Goal: Transaction & Acquisition: Book appointment/travel/reservation

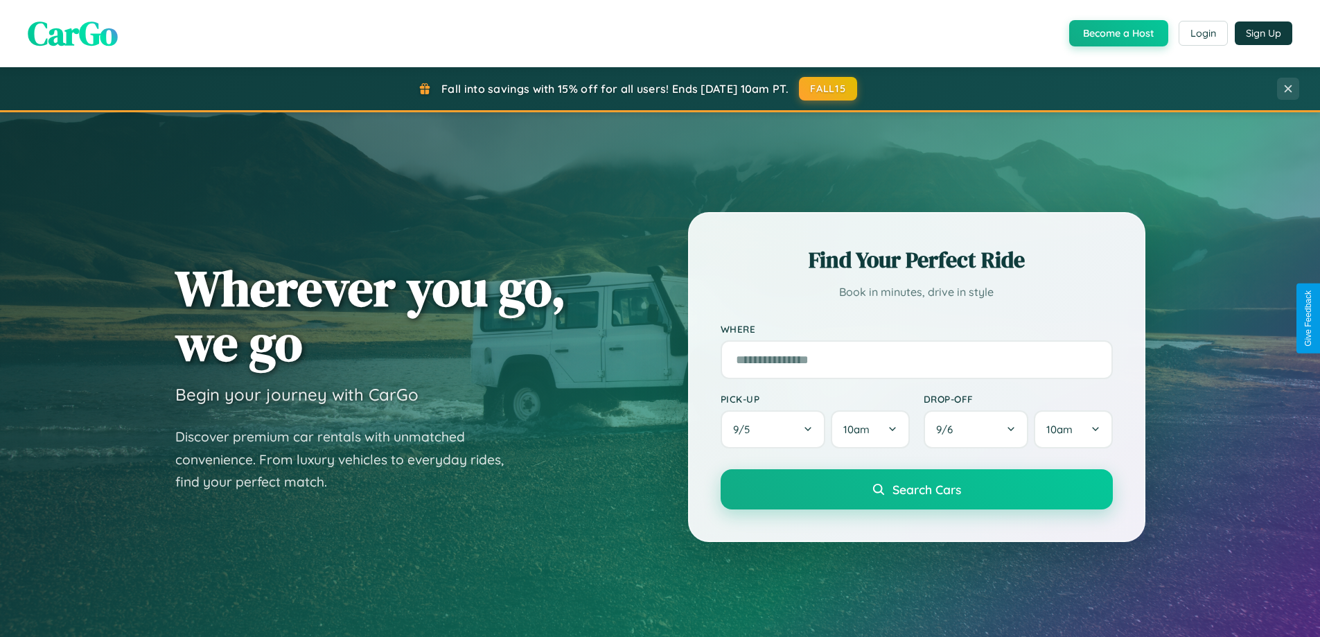
scroll to position [597, 0]
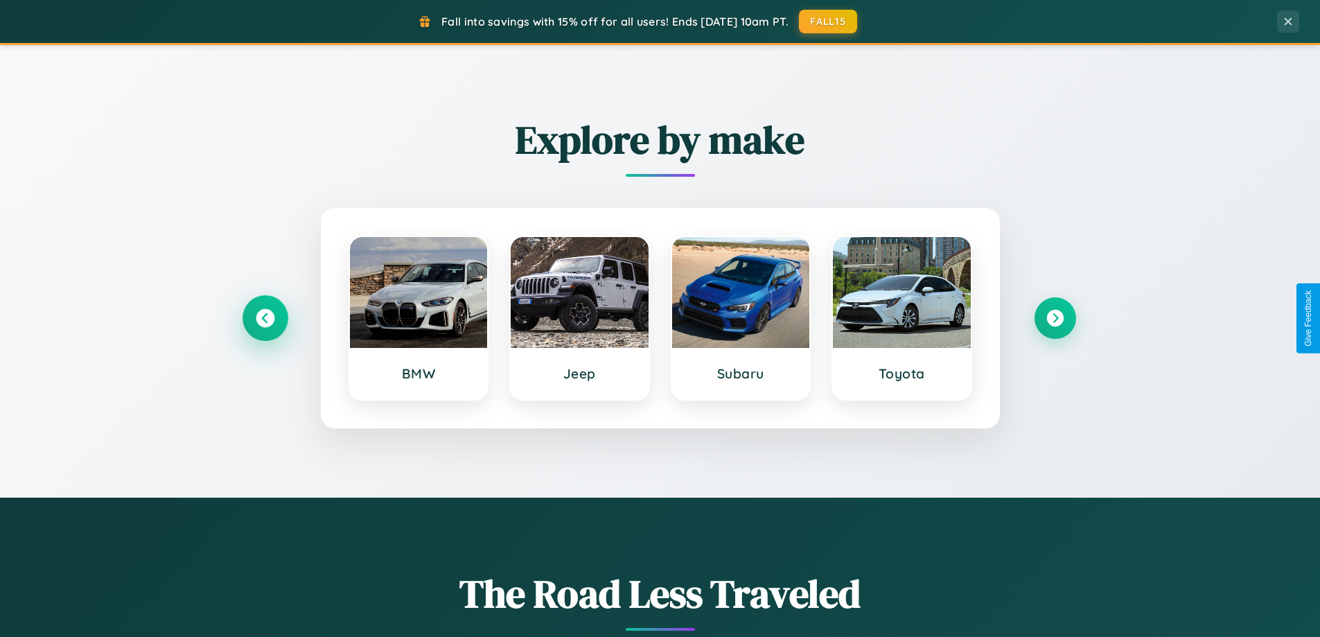
click at [265, 318] on icon at bounding box center [265, 318] width 19 height 19
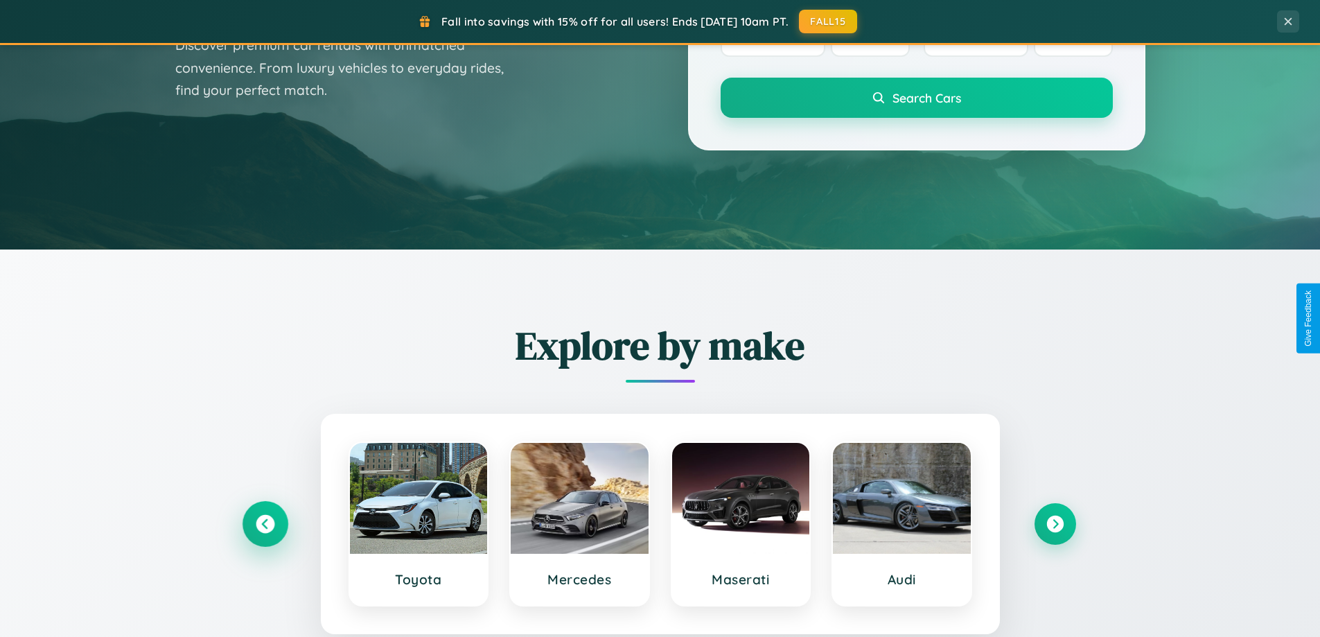
scroll to position [41, 0]
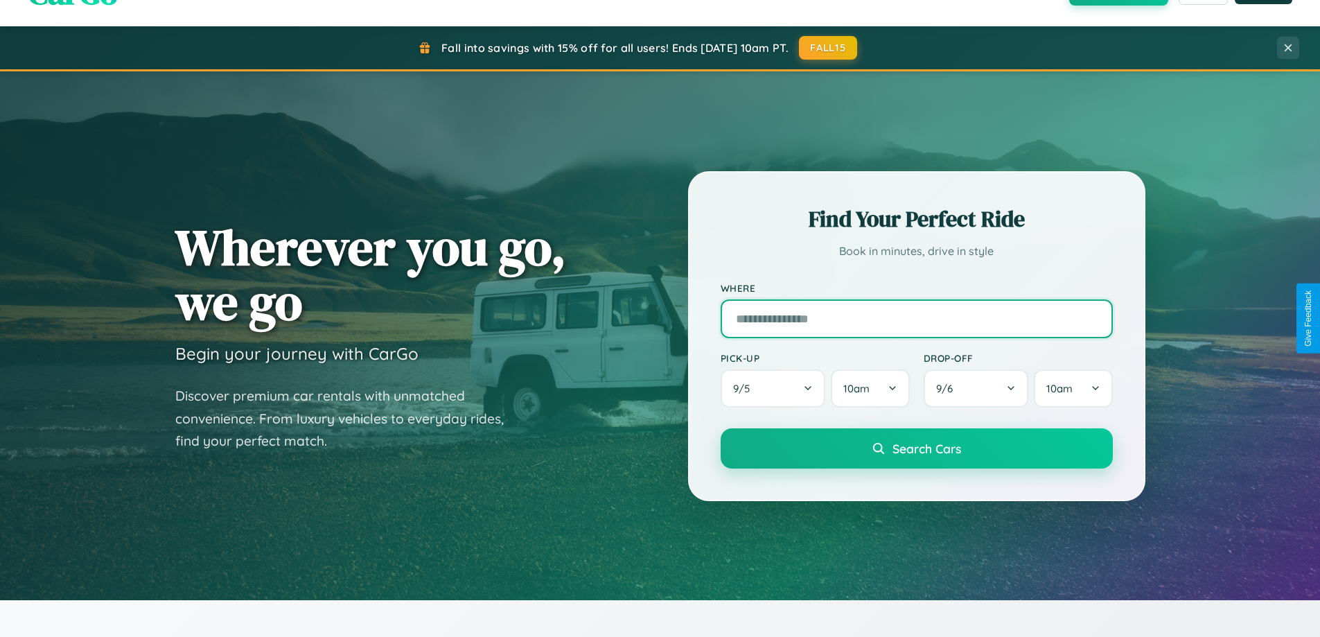
click at [916, 318] on input "text" at bounding box center [917, 318] width 392 height 39
type input "**********"
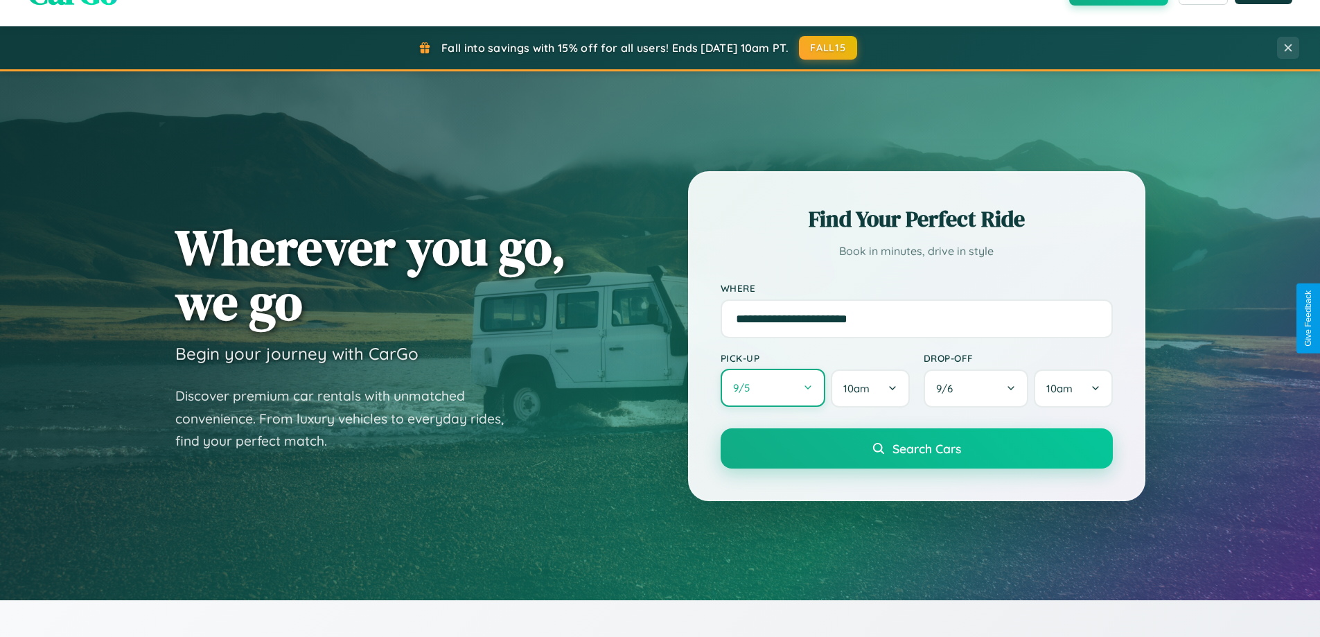
click at [773, 388] on button "9 / 5" at bounding box center [773, 388] width 105 height 38
select select "*"
select select "****"
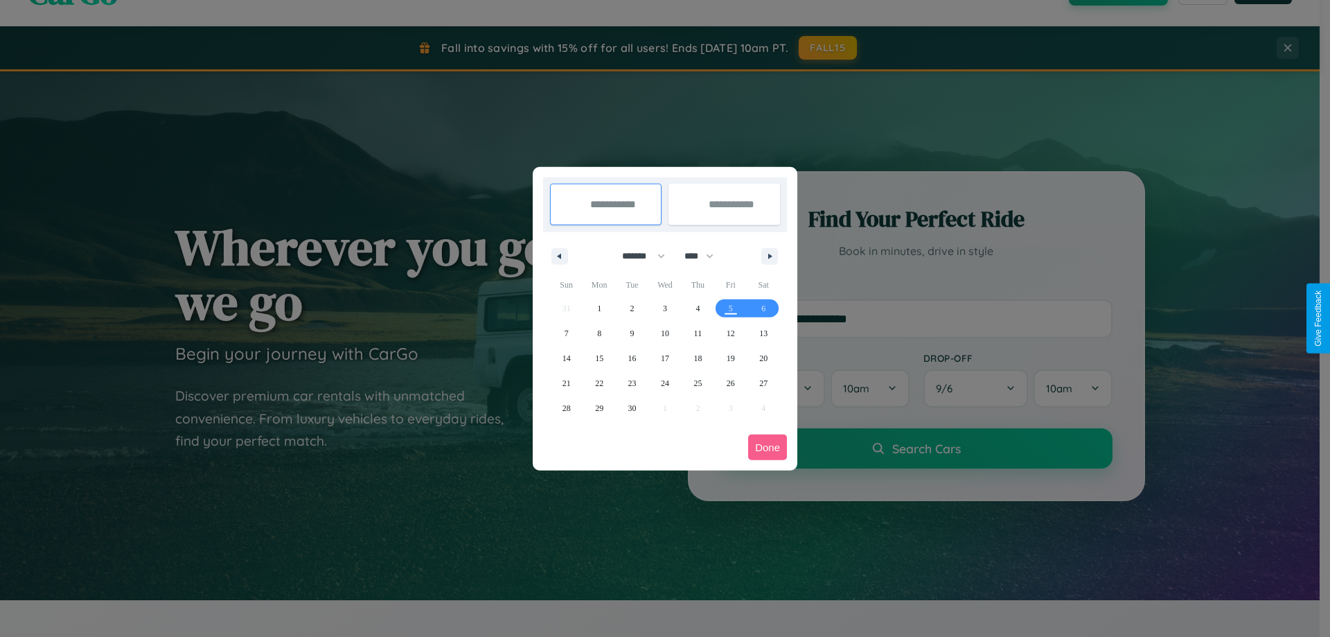
drag, startPoint x: 637, startPoint y: 256, endPoint x: 665, endPoint y: 278, distance: 35.5
click at [637, 256] on select "******* ******** ***** ***** *** **** **** ****** ********* ******* ******** **…" at bounding box center [641, 256] width 59 height 23
select select "*"
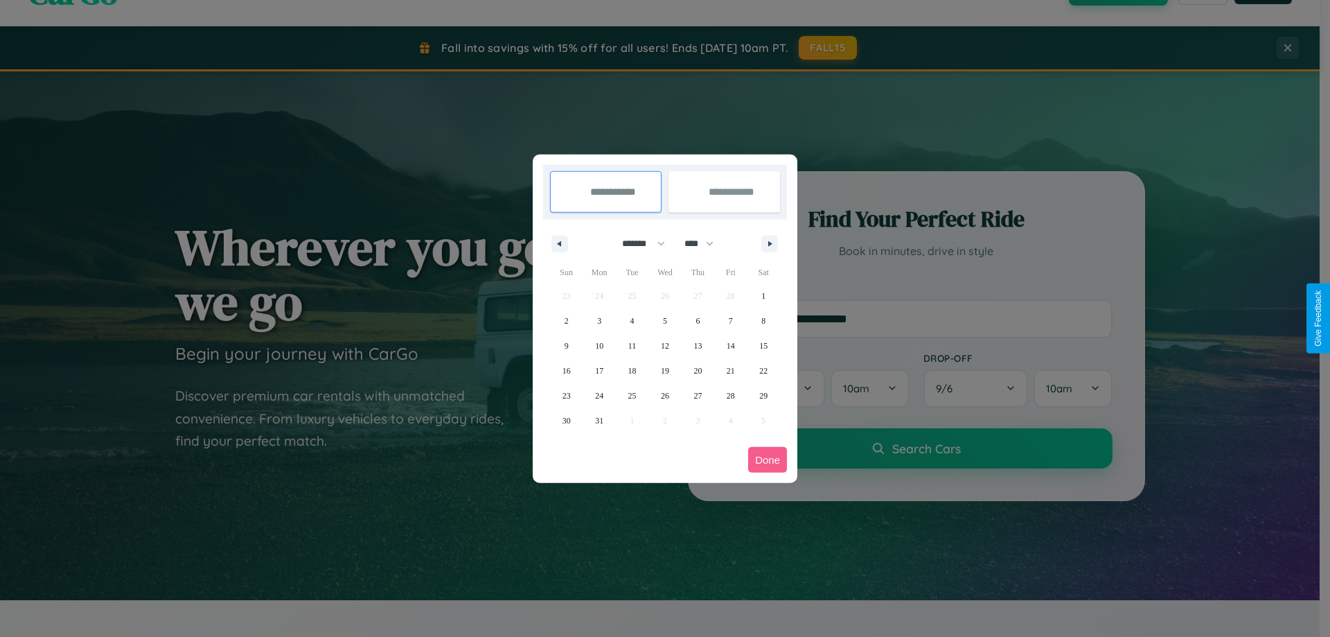
drag, startPoint x: 705, startPoint y: 243, endPoint x: 665, endPoint y: 278, distance: 53.1
click at [705, 243] on select "**** **** **** **** **** **** **** **** **** **** **** **** **** **** **** ****…" at bounding box center [699, 243] width 42 height 23
select select "****"
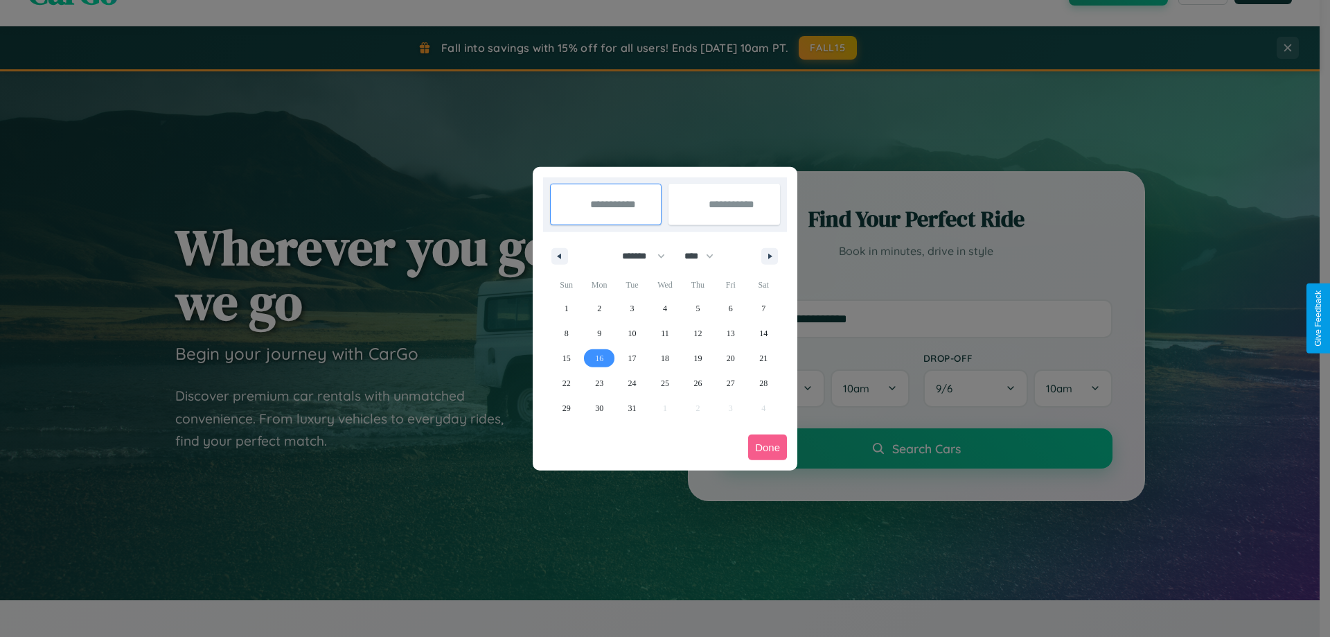
click at [599, 358] on span "16" at bounding box center [599, 358] width 8 height 25
type input "**********"
click at [599, 382] on span "23" at bounding box center [599, 383] width 8 height 25
type input "**********"
click at [768, 447] on button "Done" at bounding box center [767, 447] width 39 height 26
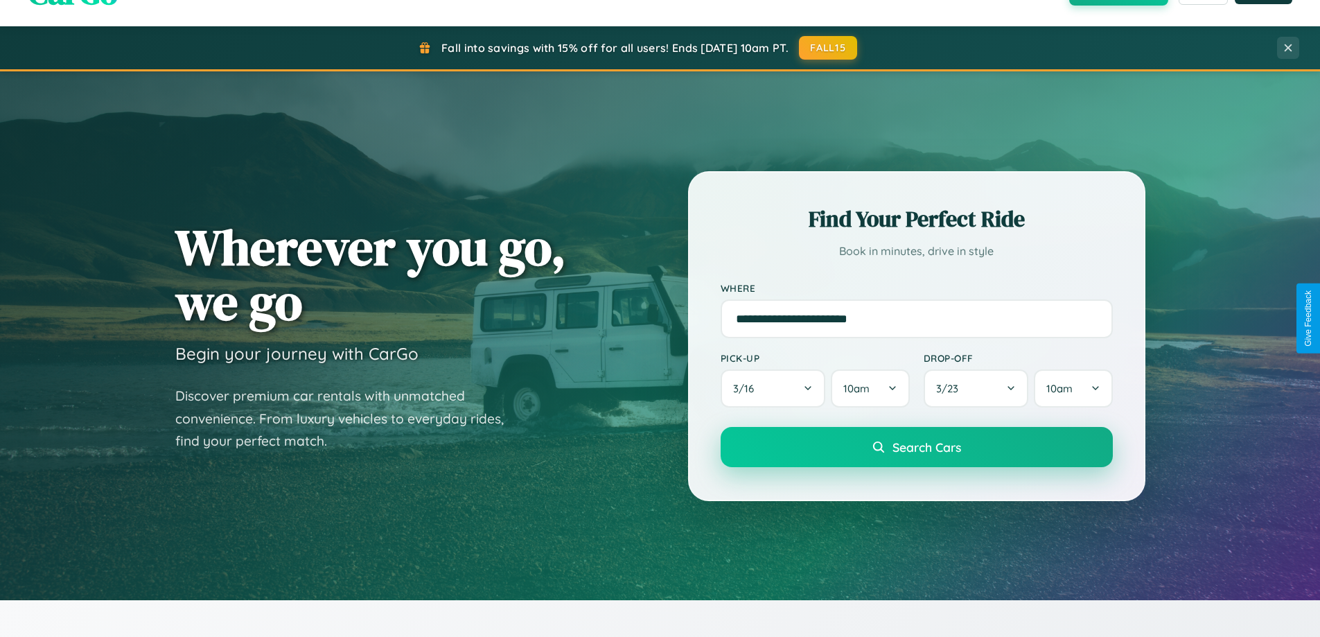
click at [916, 447] on span "Search Cars" at bounding box center [926, 446] width 69 height 15
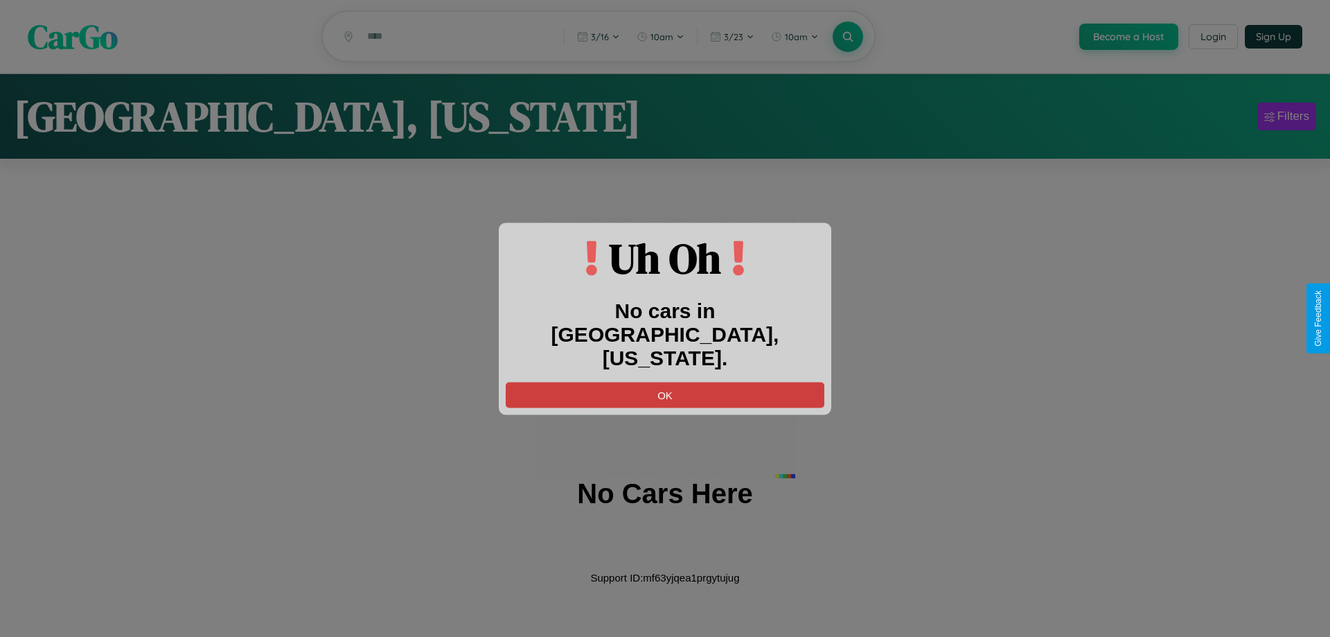
click at [665, 382] on button "OK" at bounding box center [665, 395] width 319 height 26
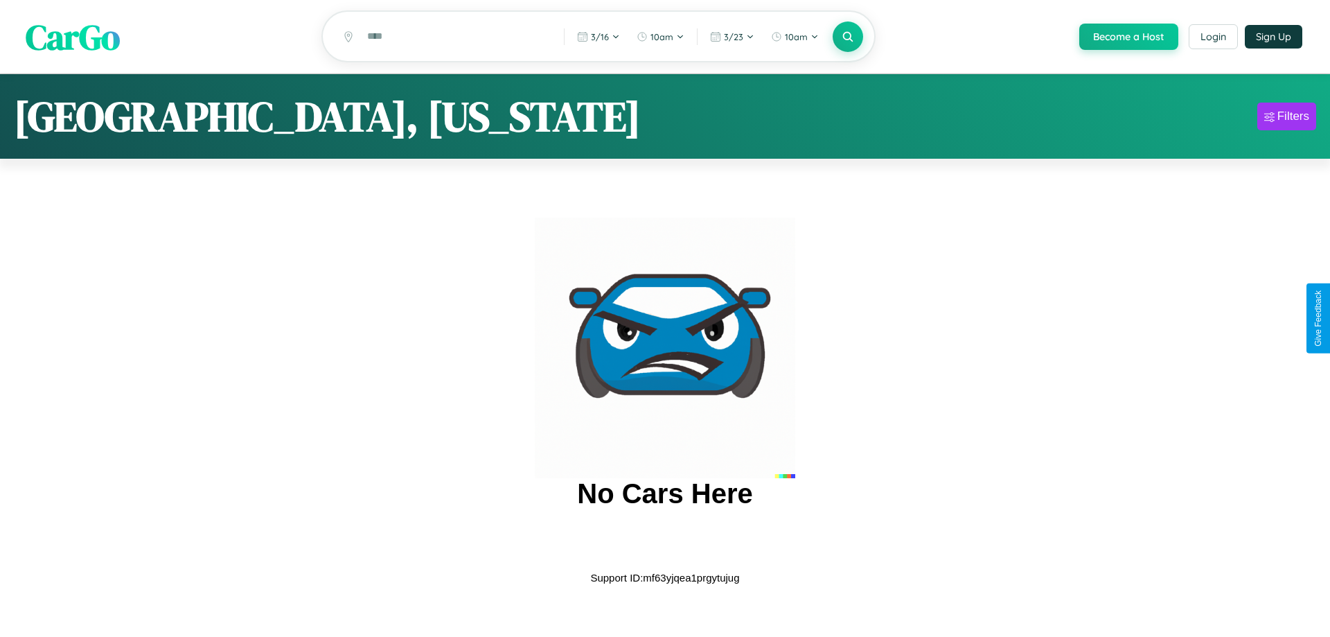
click at [73, 37] on span "CarGo" at bounding box center [73, 36] width 94 height 48
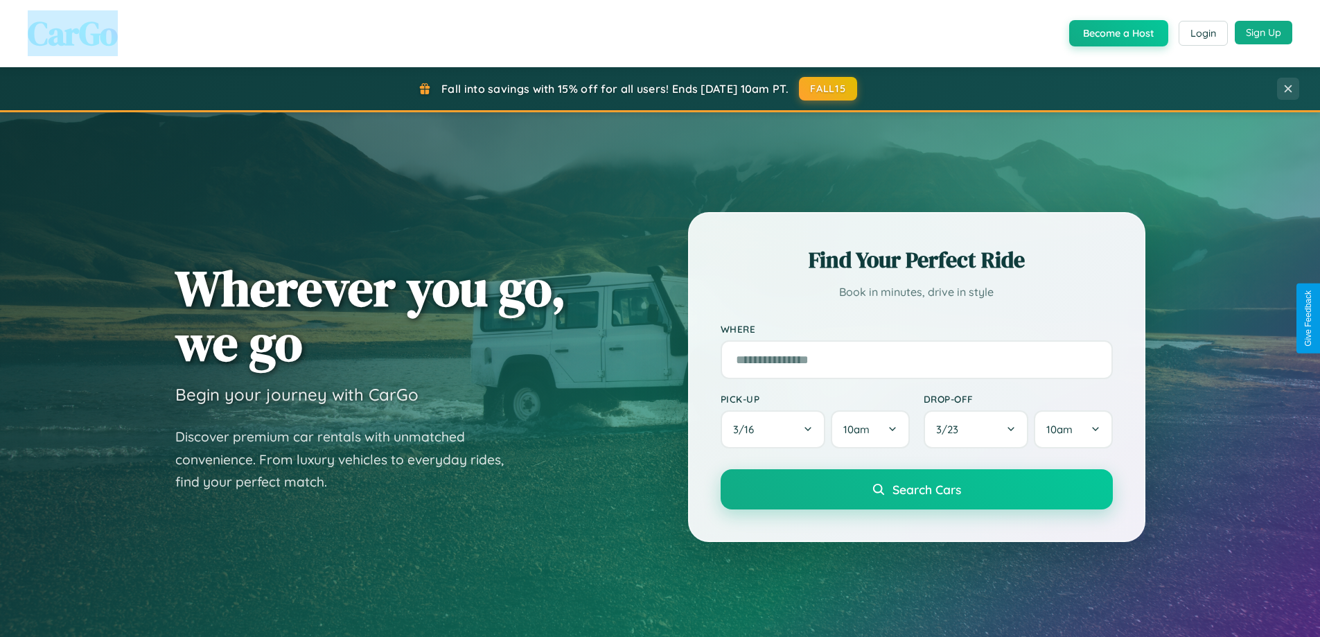
click at [1263, 33] on button "Sign Up" at bounding box center [1264, 33] width 58 height 24
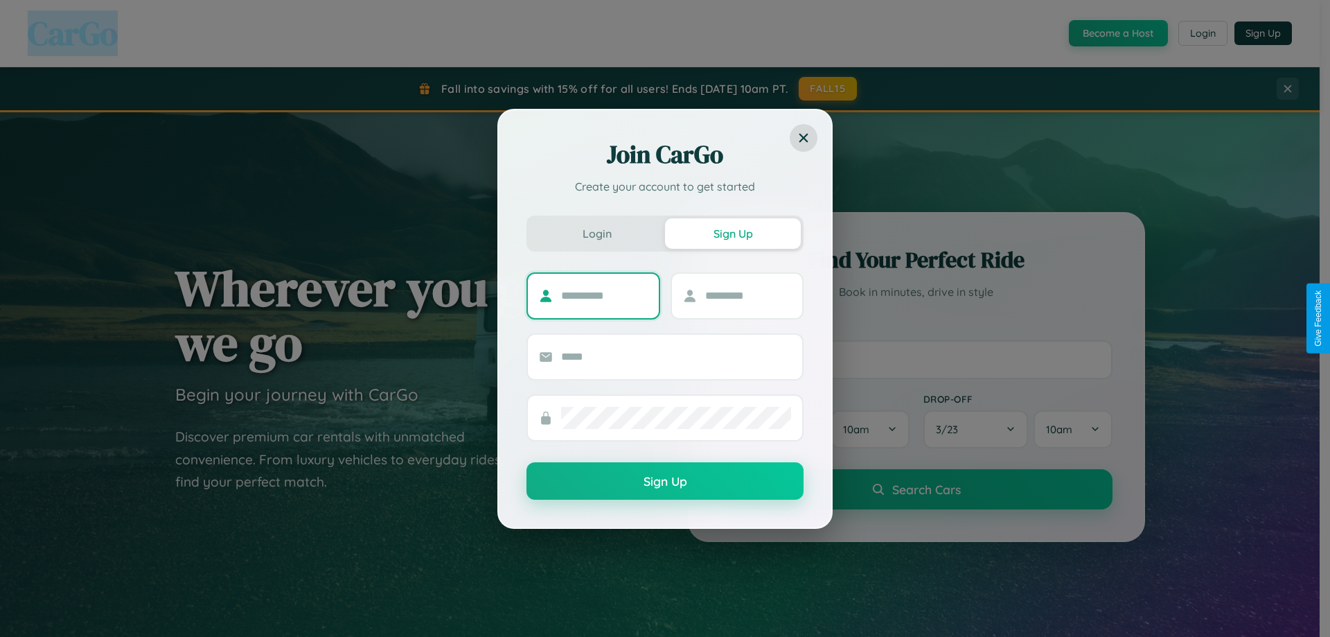
click at [604, 295] on input "text" at bounding box center [604, 296] width 87 height 22
type input "*********"
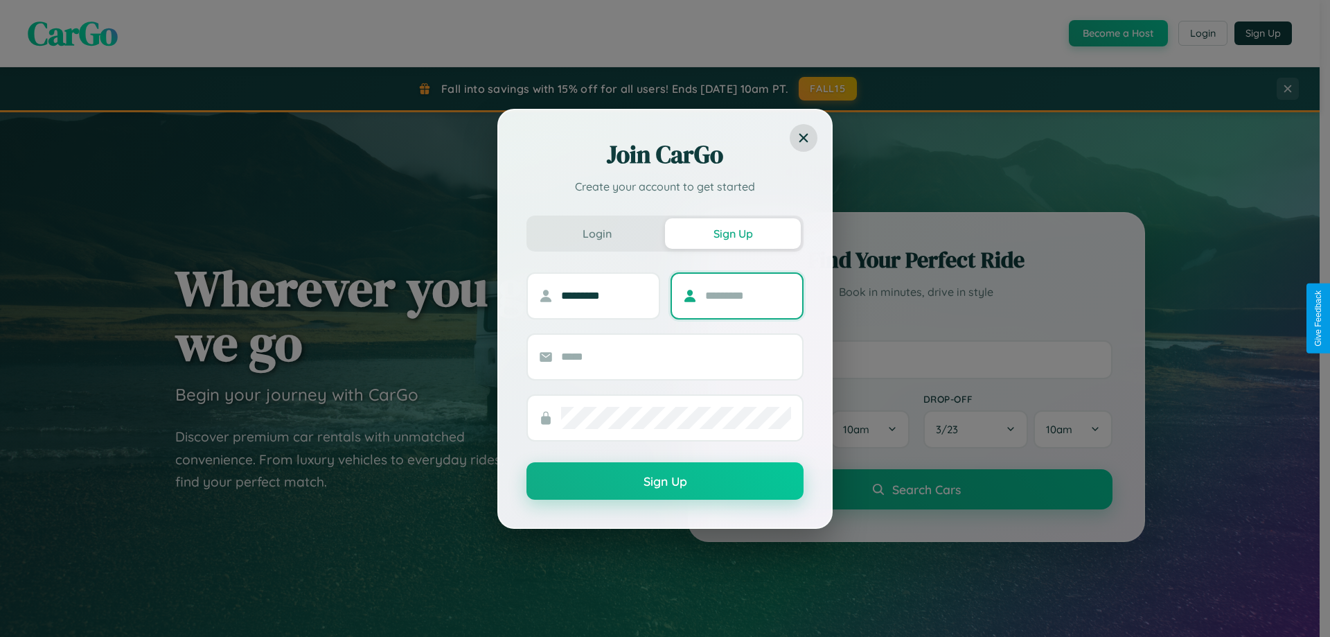
click at [748, 295] on input "text" at bounding box center [748, 296] width 87 height 22
type input "*********"
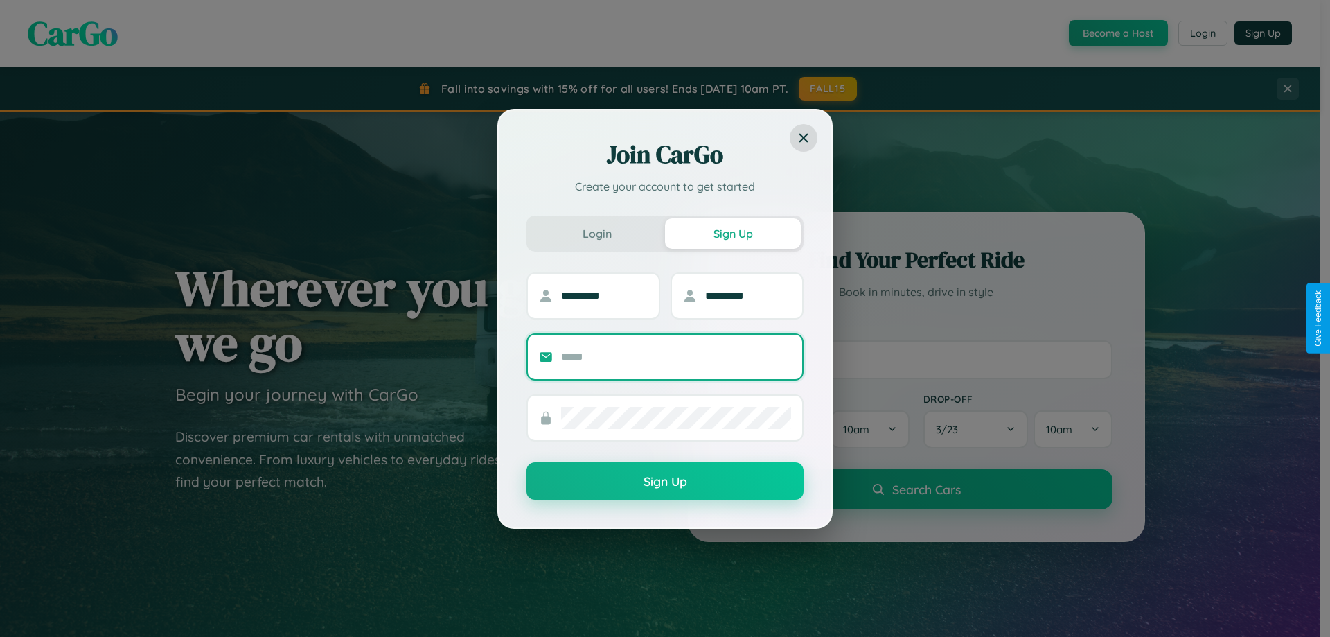
click at [676, 356] on input "text" at bounding box center [676, 357] width 230 height 22
type input "**********"
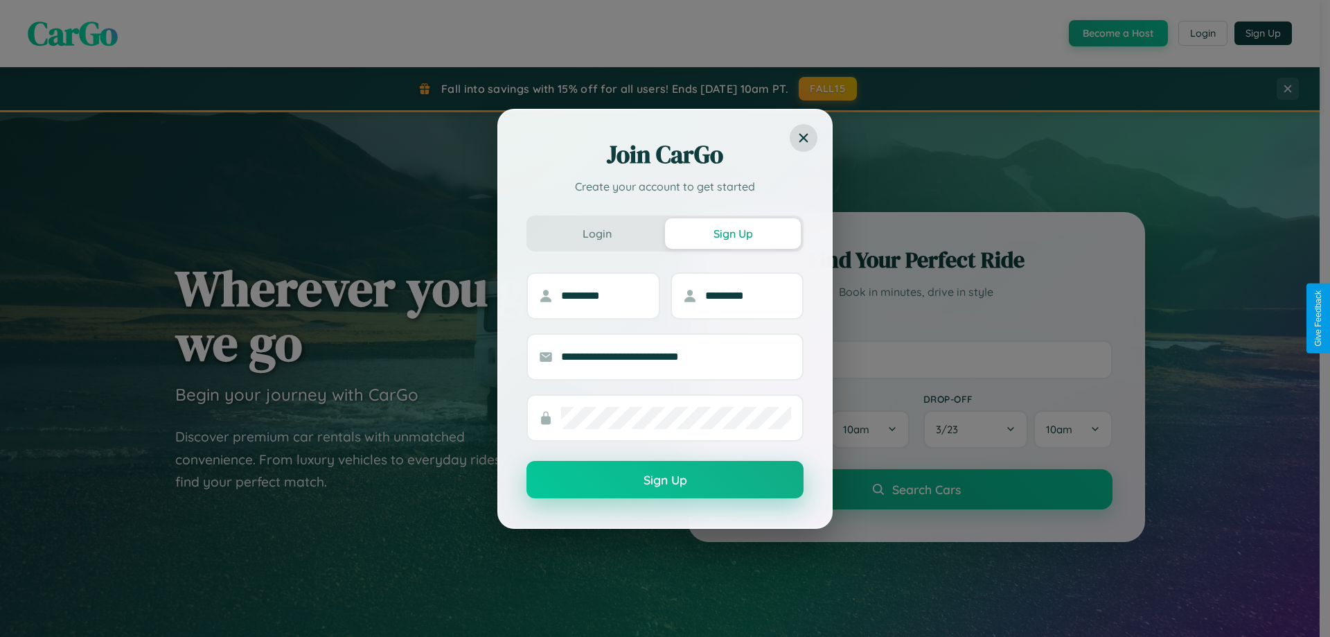
click at [665, 480] on button "Sign Up" at bounding box center [665, 479] width 277 height 37
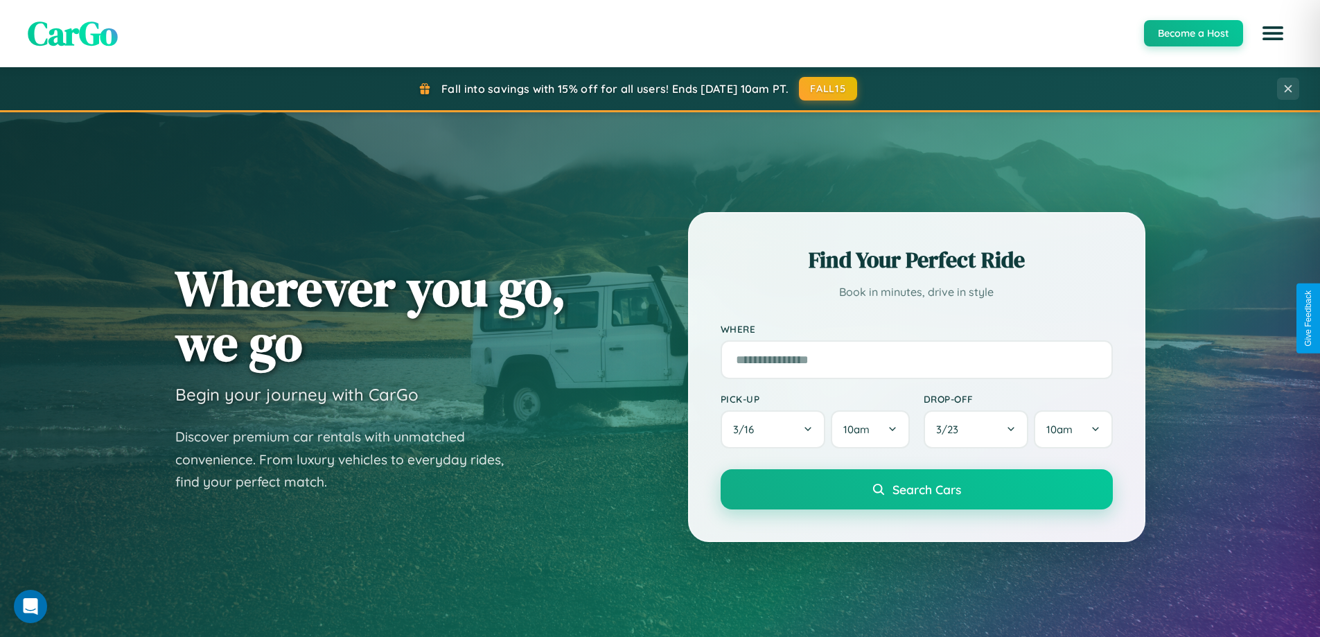
scroll to position [597, 0]
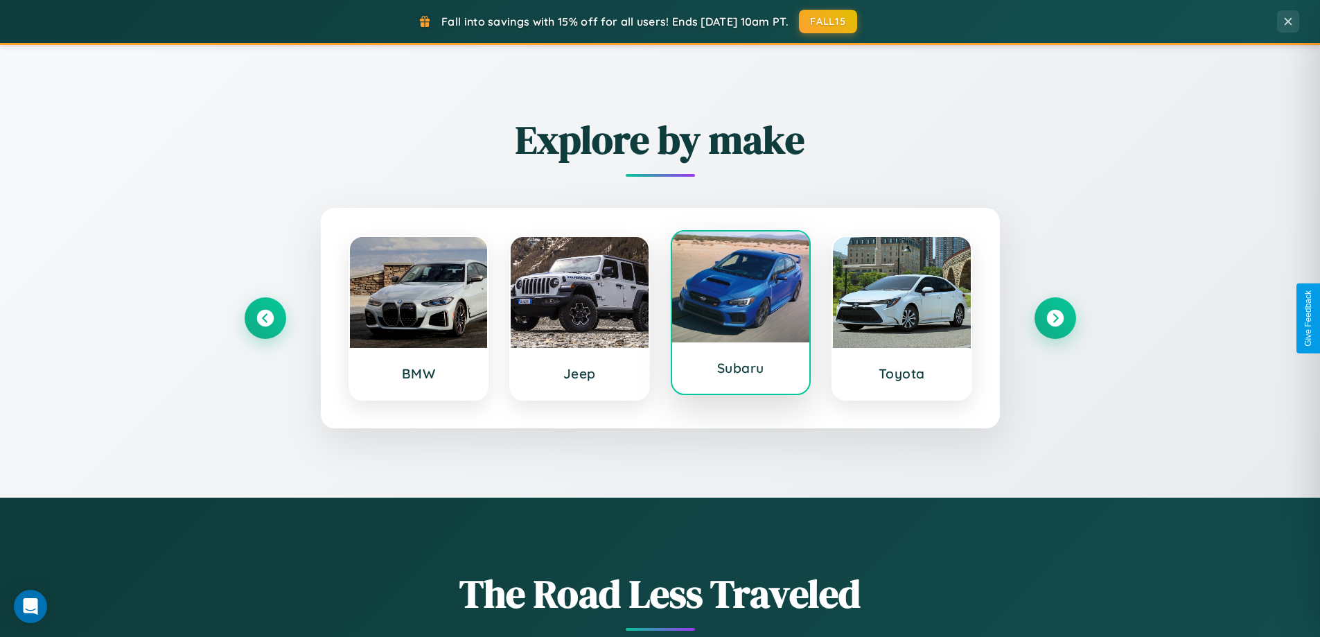
click at [740, 314] on div at bounding box center [741, 286] width 138 height 111
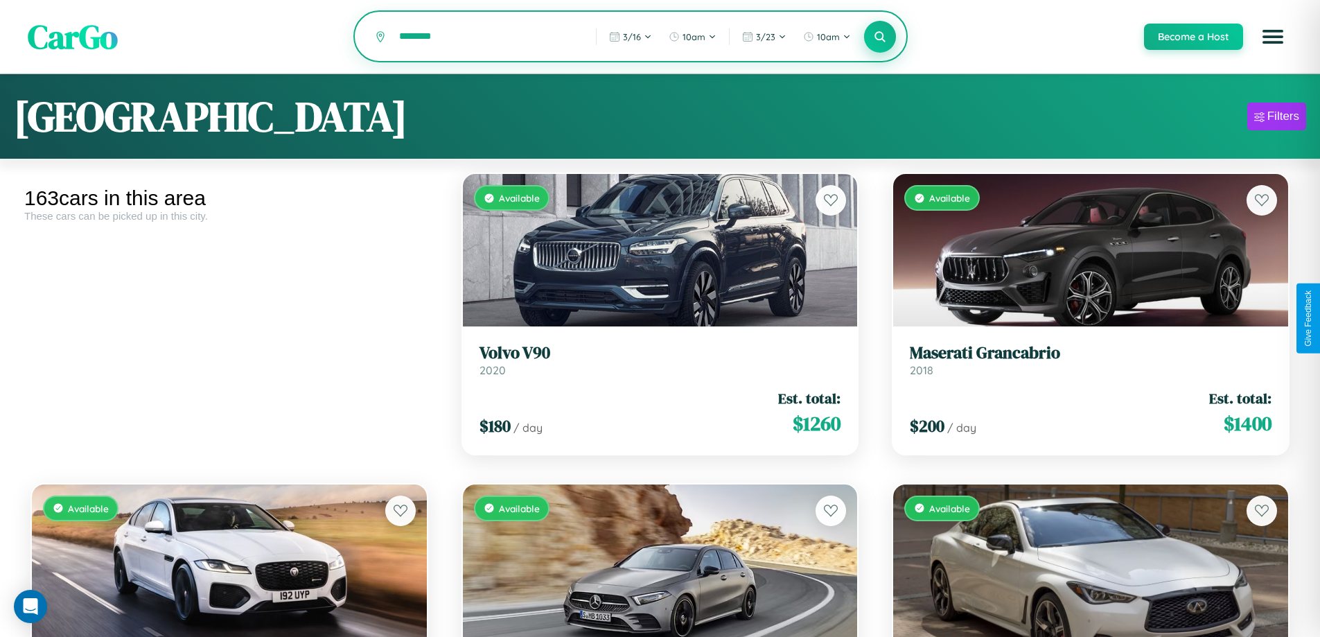
type input "********"
click at [879, 37] on icon at bounding box center [880, 36] width 13 height 13
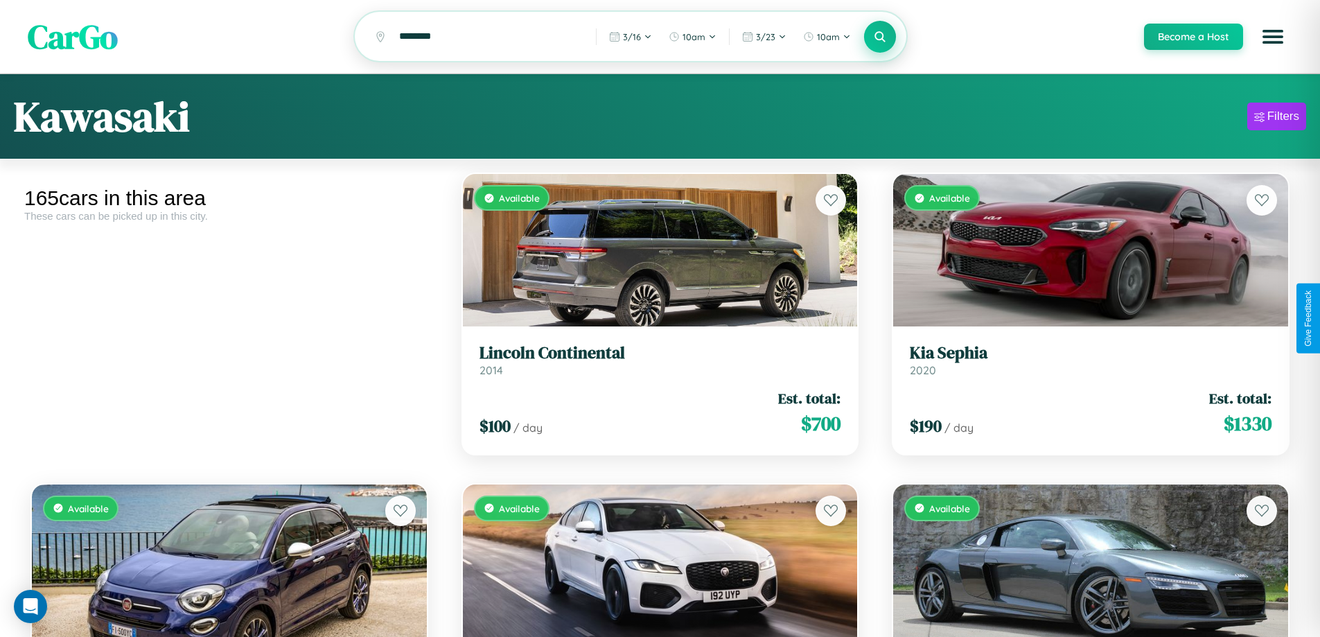
scroll to position [10537, 0]
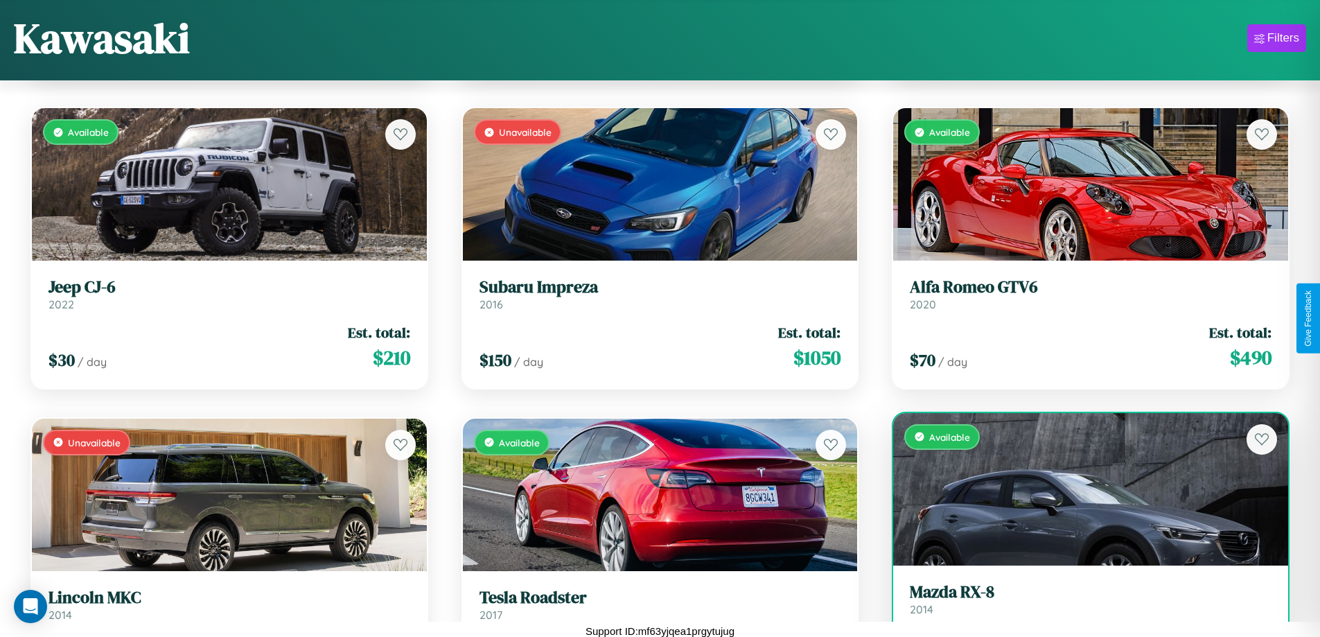
click at [1082, 606] on link "Mazda RX-8 2014" at bounding box center [1091, 599] width 362 height 34
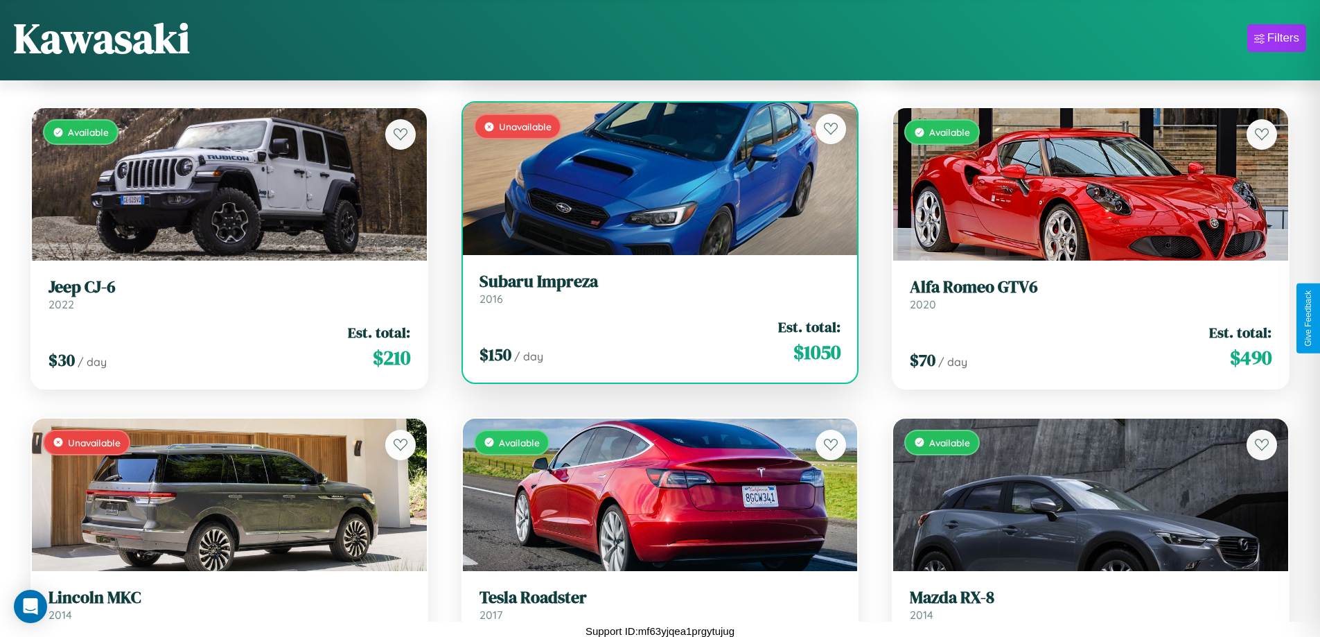
scroll to position [10744, 0]
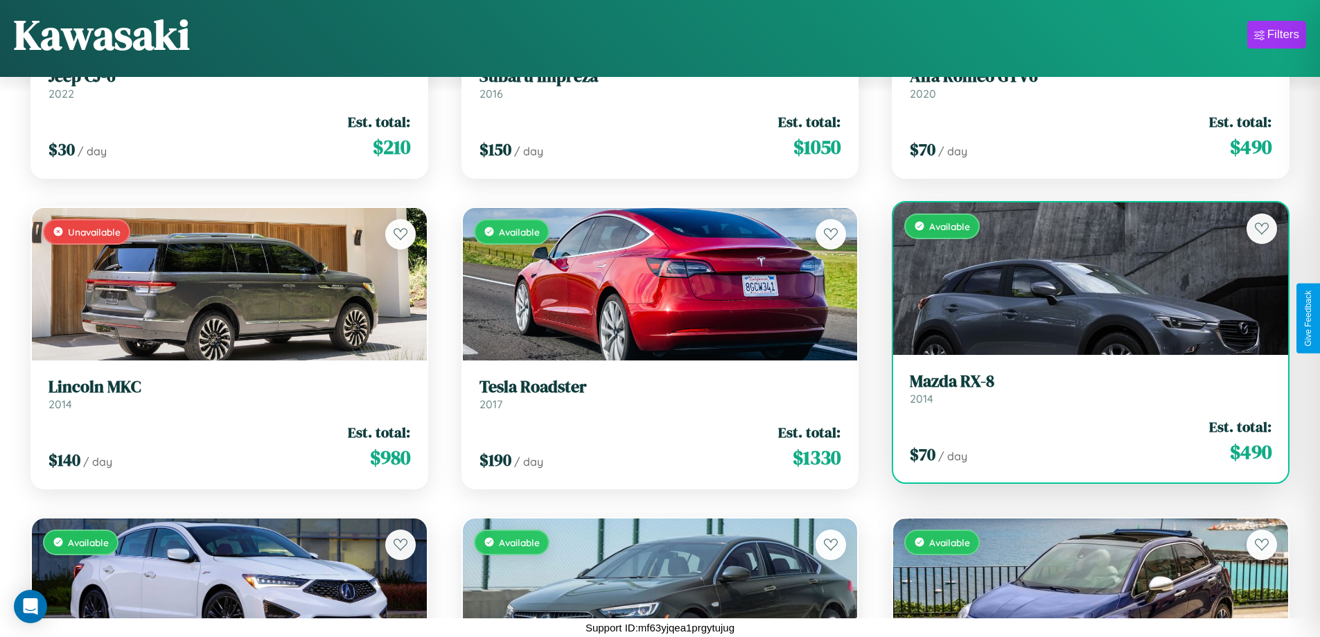
click at [1082, 443] on div "$ 70 / day Est. total: $ 490" at bounding box center [1091, 440] width 362 height 49
click at [1082, 441] on div "$ 70 / day Est. total: $ 490" at bounding box center [1091, 440] width 362 height 49
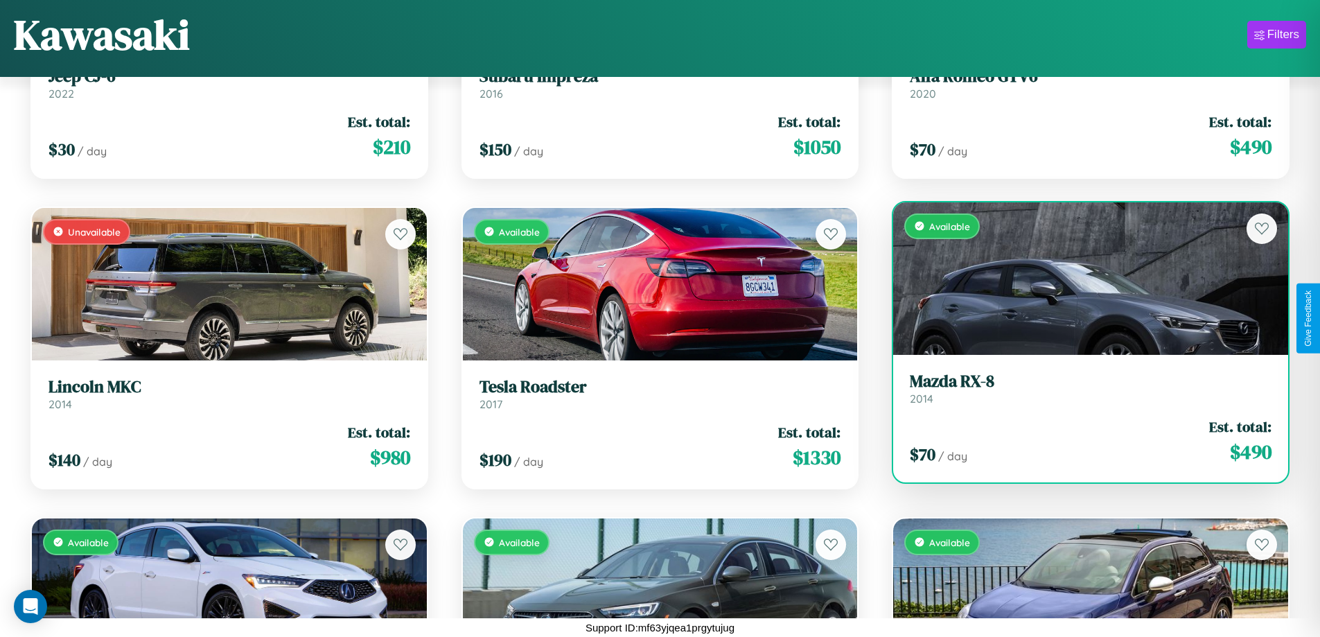
click at [1082, 441] on div "$ 70 / day Est. total: $ 490" at bounding box center [1091, 440] width 362 height 49
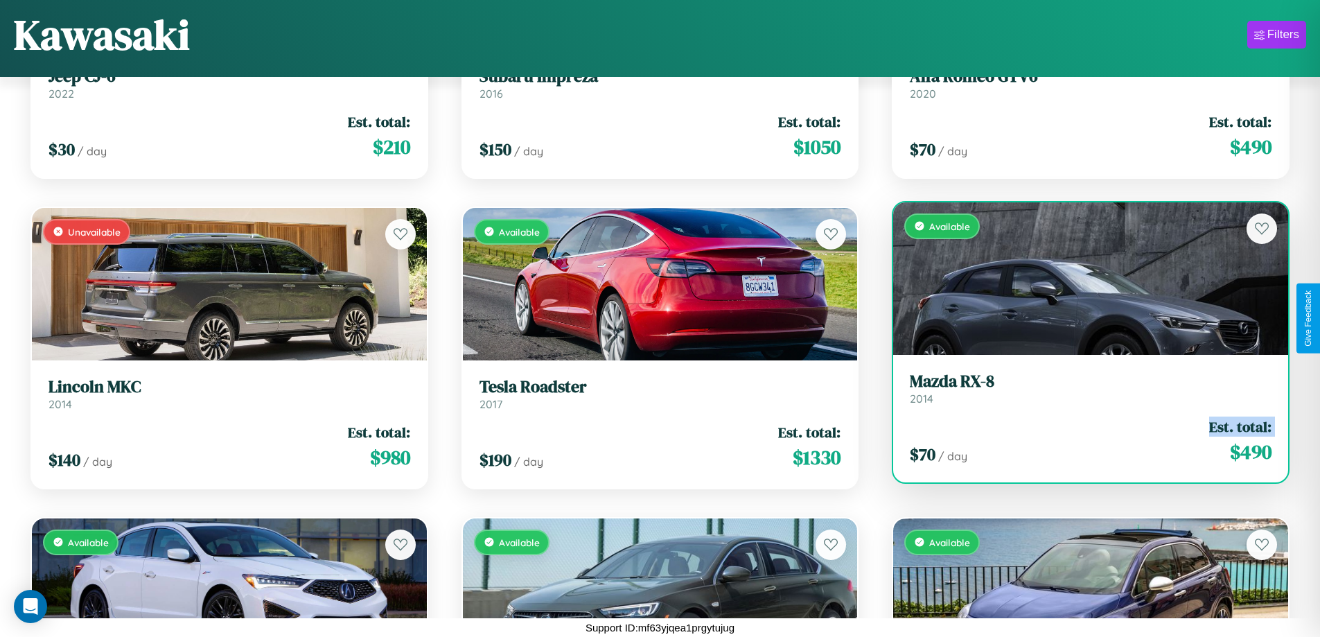
click at [1082, 441] on div "$ 70 / day Est. total: $ 490" at bounding box center [1091, 440] width 362 height 49
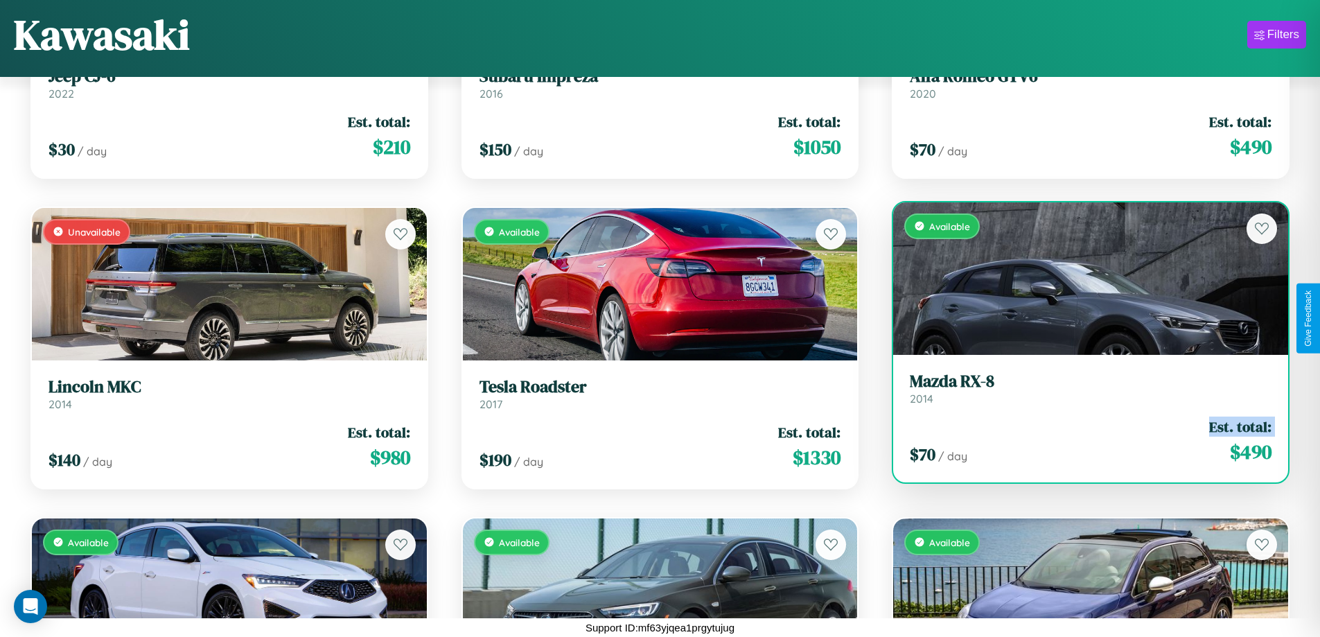
click at [1082, 441] on div "$ 70 / day Est. total: $ 490" at bounding box center [1091, 440] width 362 height 49
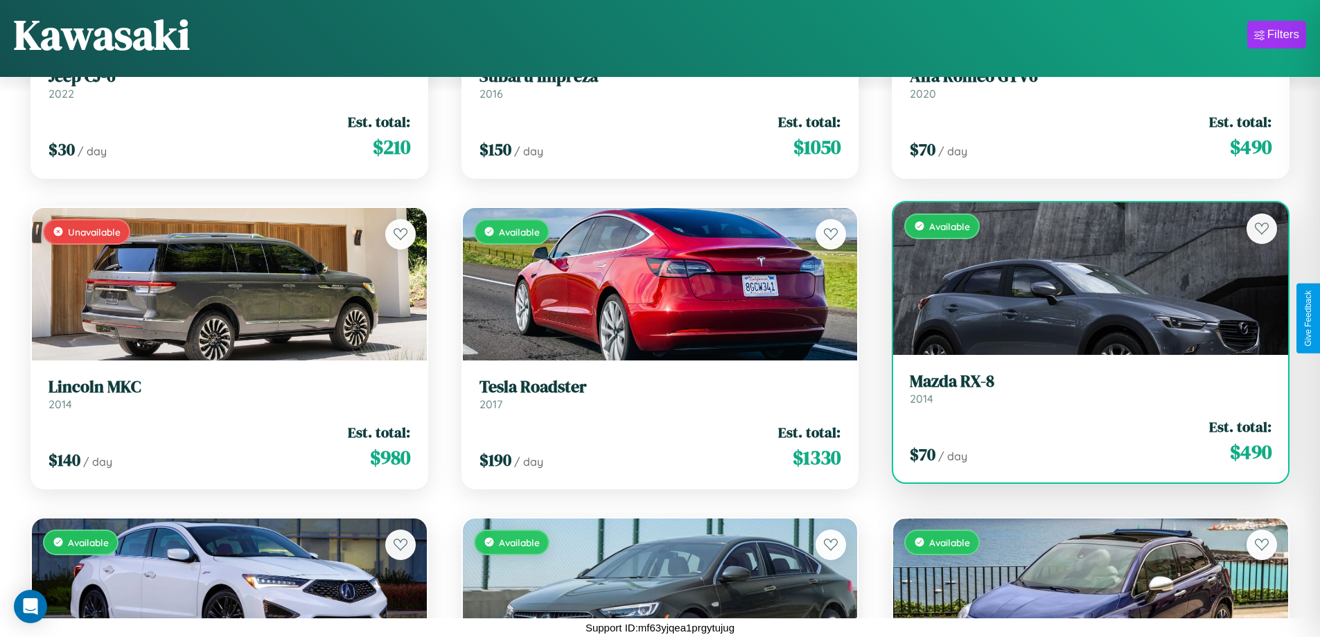
click at [1082, 441] on div "$ 70 / day Est. total: $ 490" at bounding box center [1091, 440] width 362 height 49
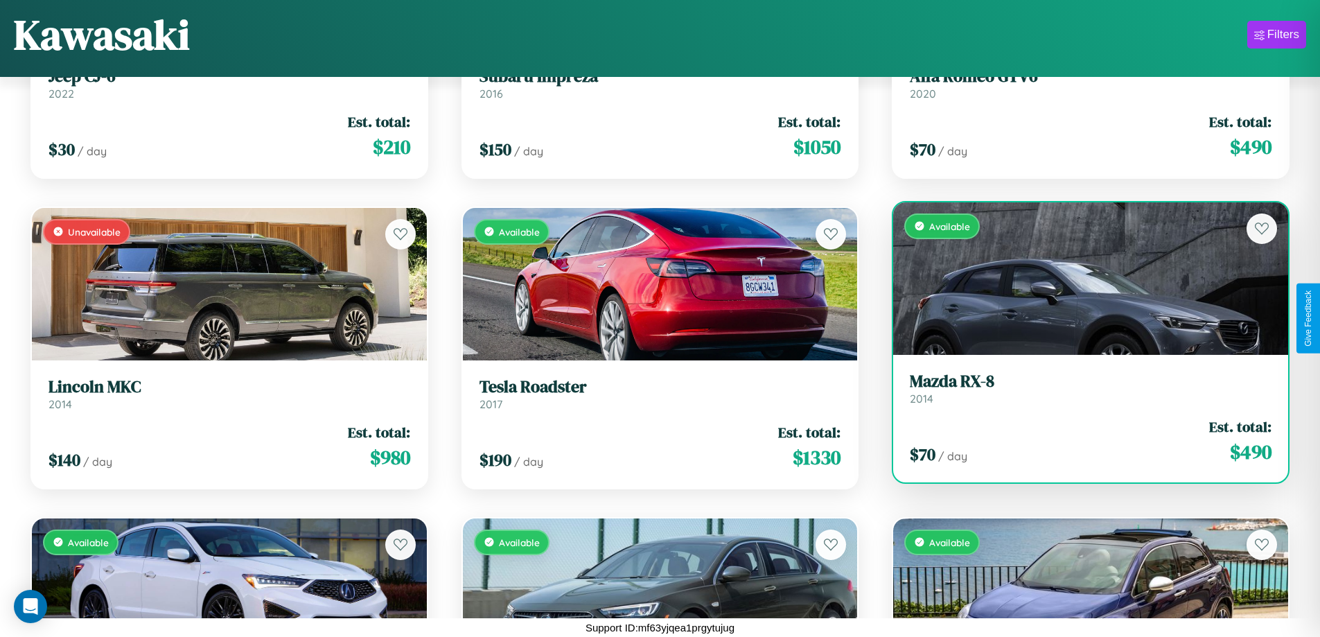
click at [1082, 388] on h3 "Mazda RX-8" at bounding box center [1091, 381] width 362 height 20
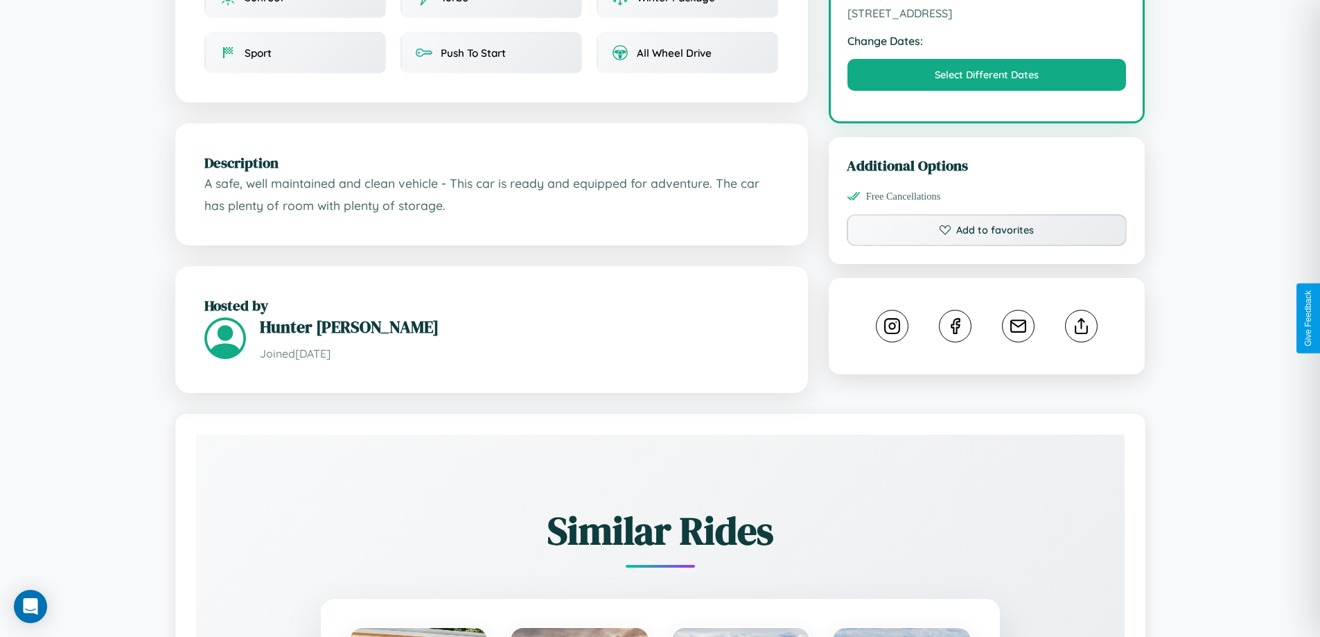
scroll to position [455, 0]
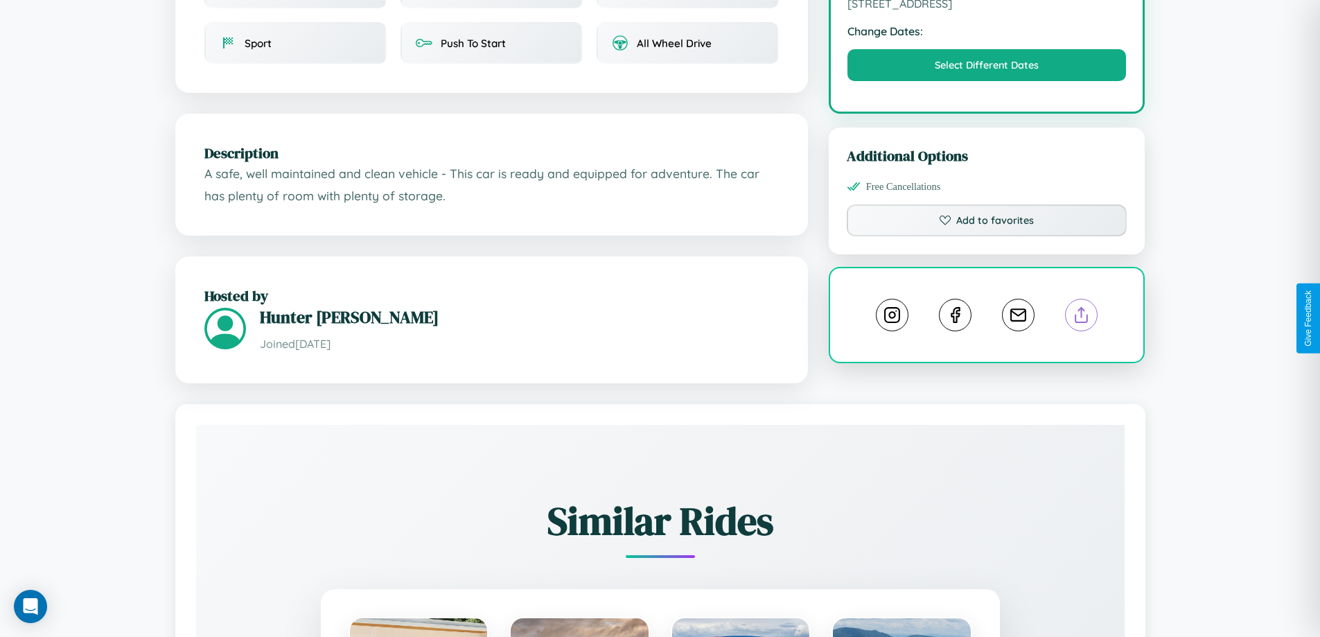
click at [1082, 317] on line at bounding box center [1082, 313] width 0 height 10
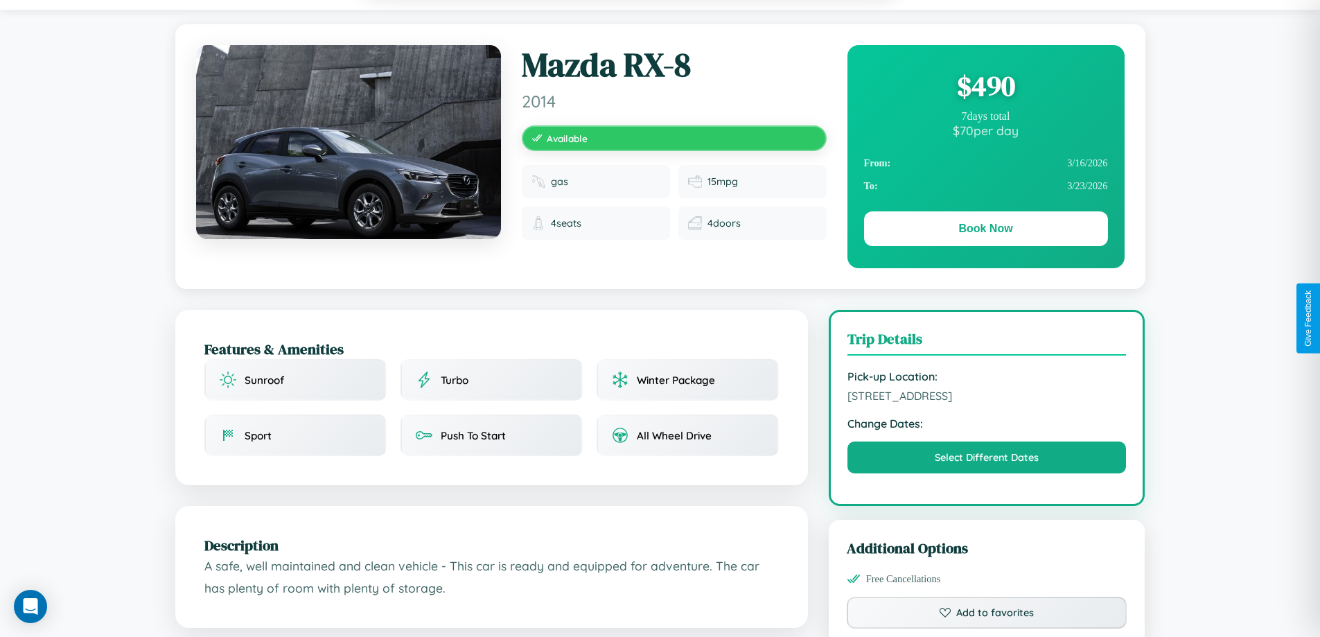
scroll to position [0, 0]
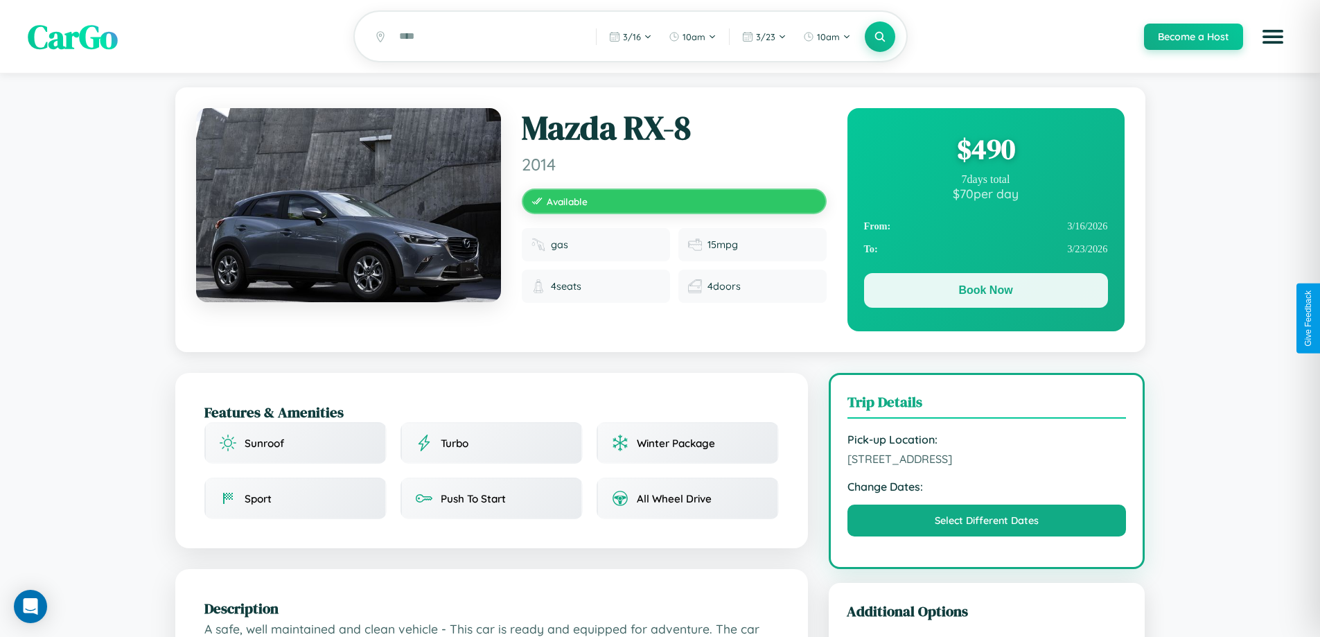
click at [985, 292] on button "Book Now" at bounding box center [986, 290] width 244 height 35
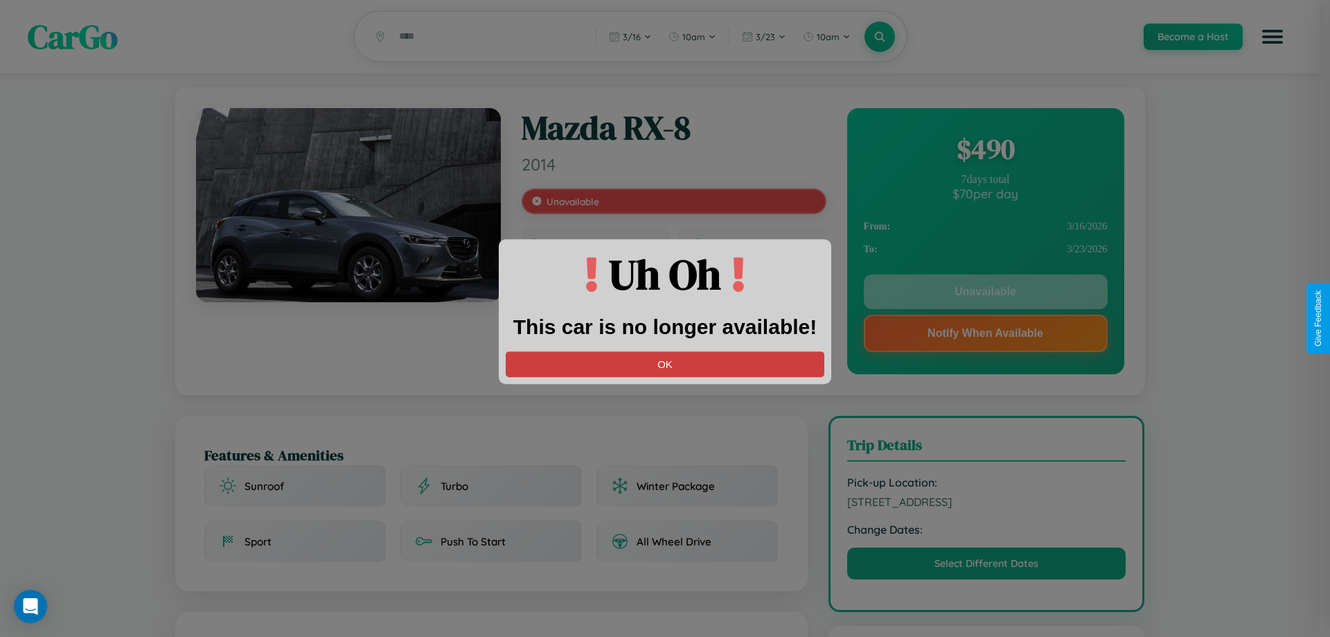
click at [665, 364] on button "OK" at bounding box center [665, 364] width 319 height 26
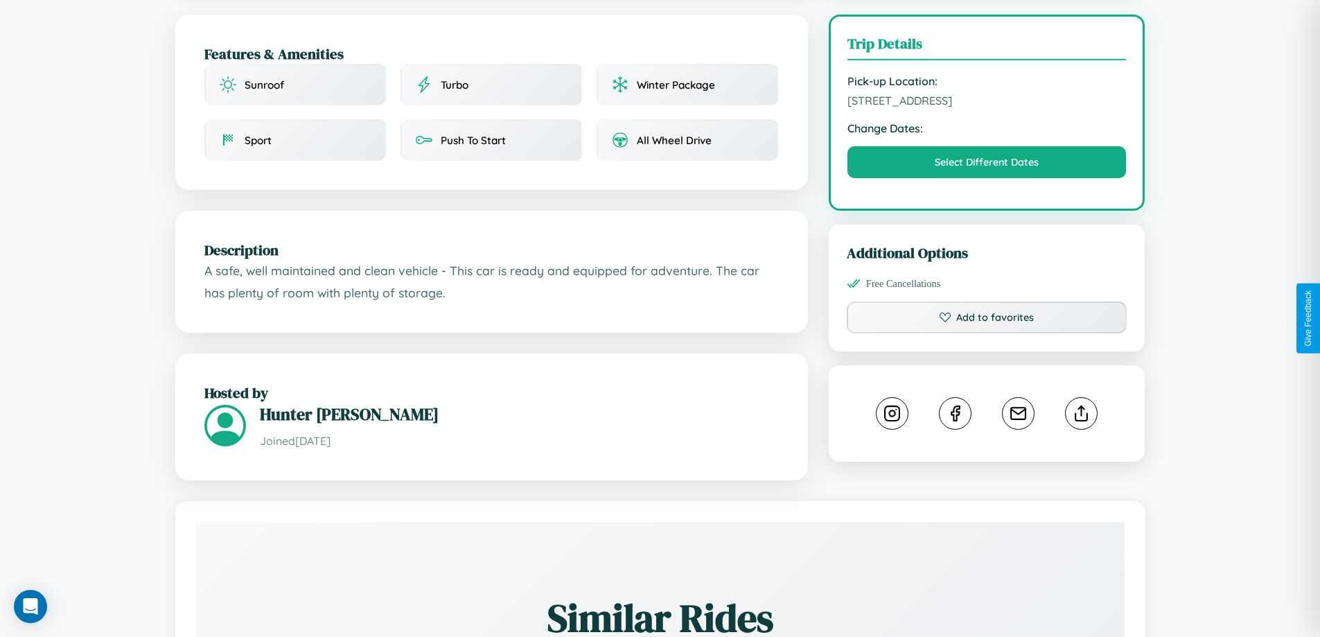
scroll to position [360, 0]
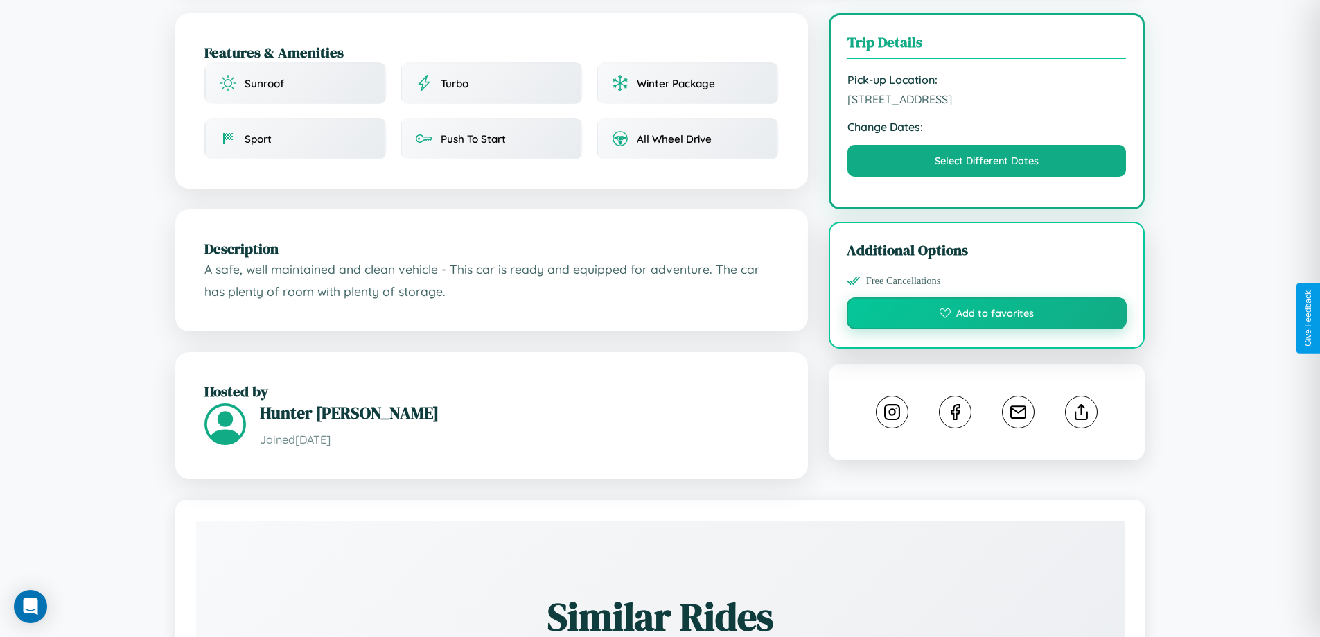
click at [987, 315] on button "Add to favorites" at bounding box center [987, 313] width 281 height 32
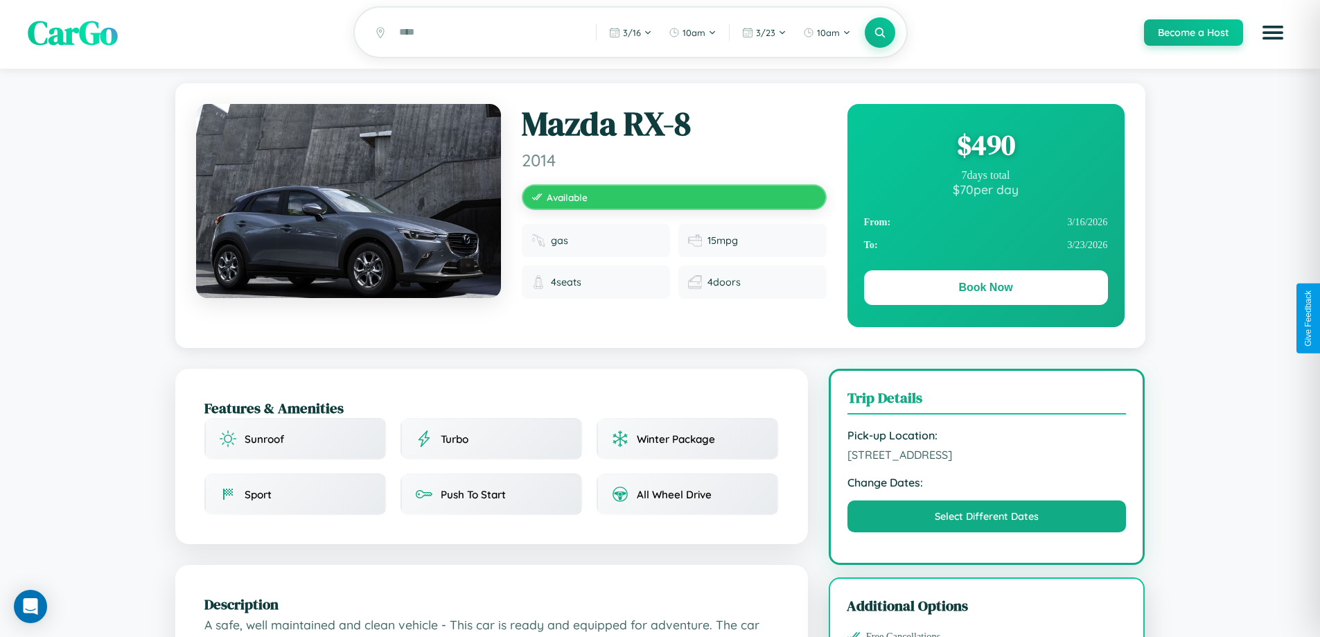
scroll to position [0, 0]
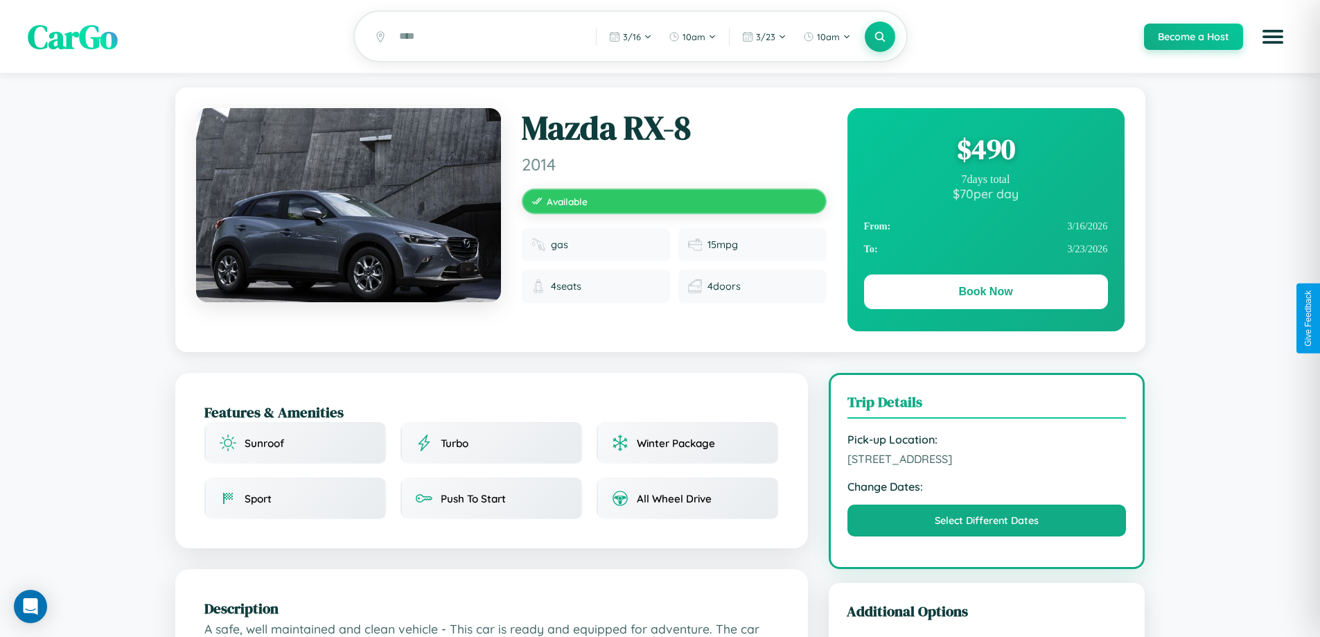
click at [985, 151] on div "$ 490" at bounding box center [986, 148] width 244 height 37
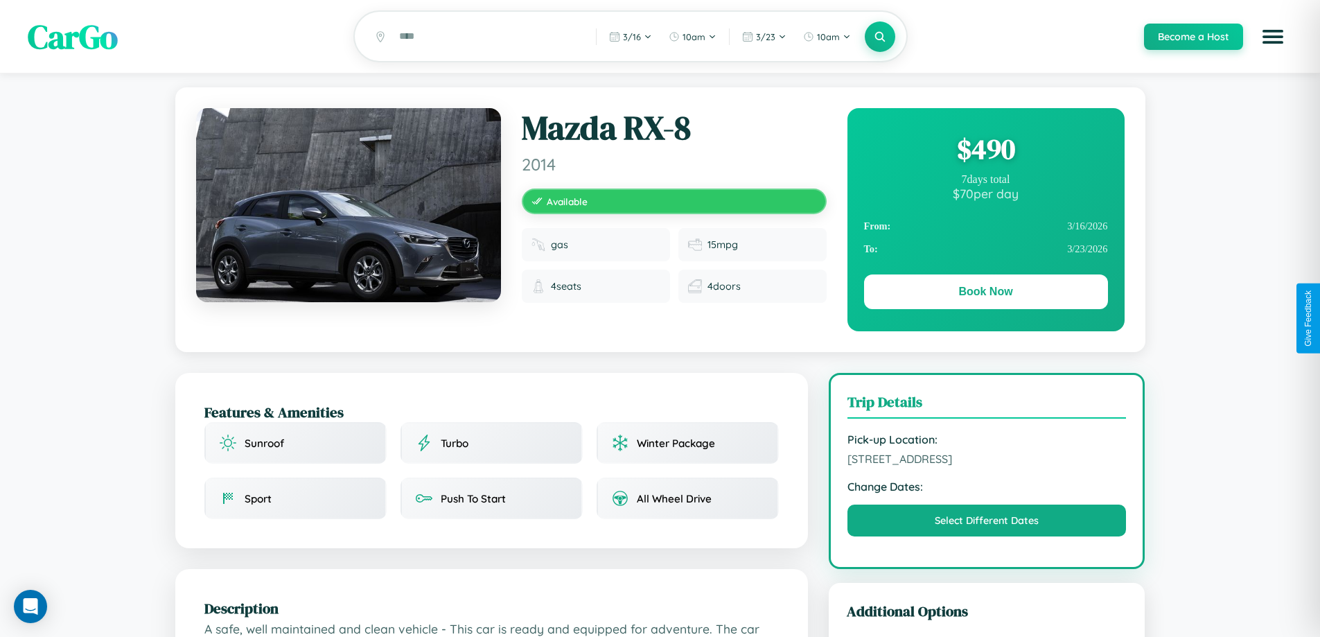
click at [985, 151] on div "$ 490" at bounding box center [986, 148] width 244 height 37
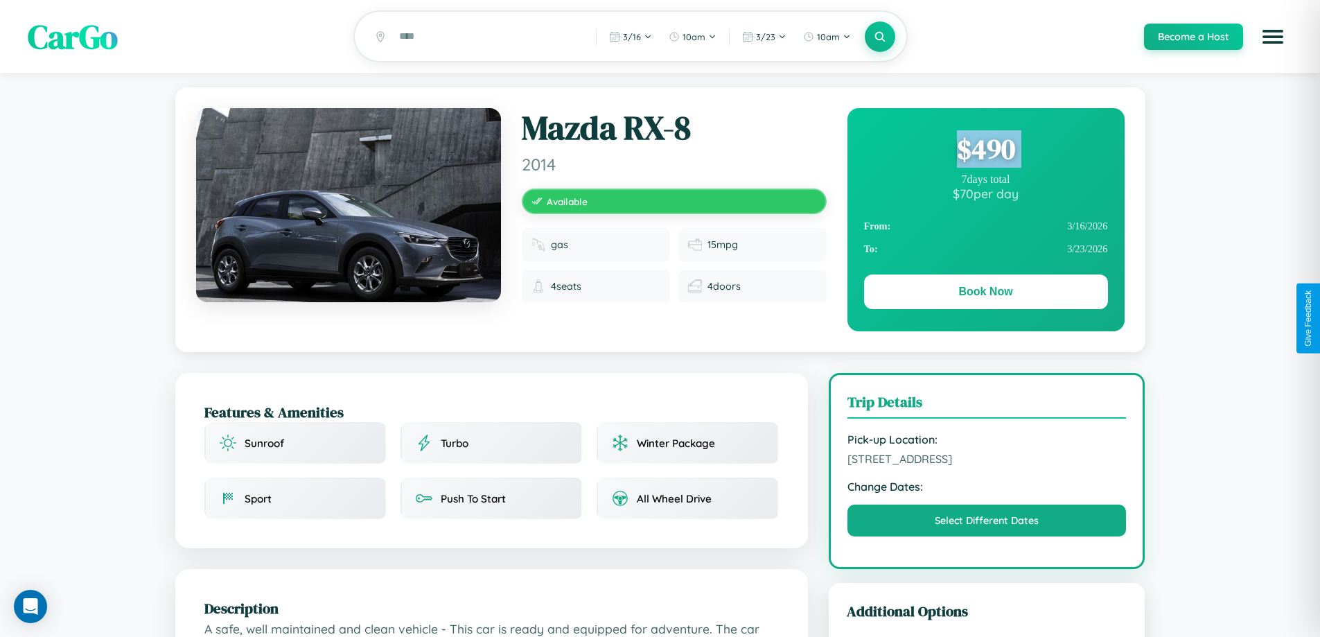
click at [985, 151] on div "$ 490" at bounding box center [986, 148] width 244 height 37
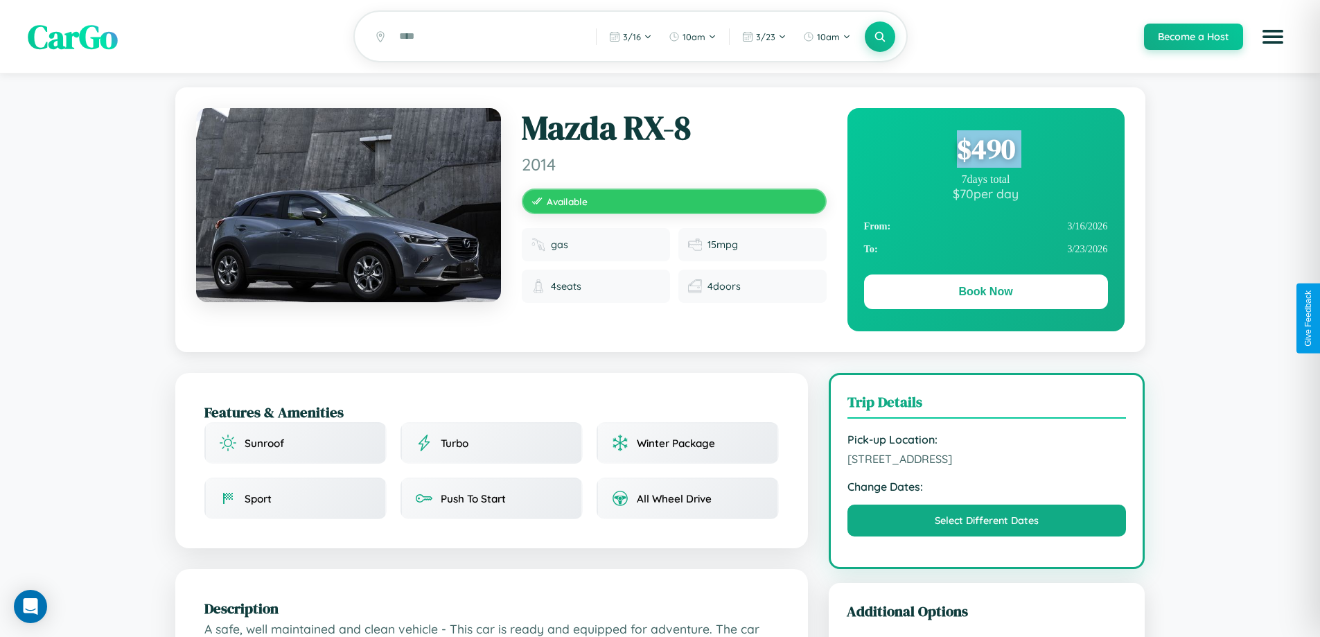
click at [985, 151] on div "$ 490" at bounding box center [986, 148] width 244 height 37
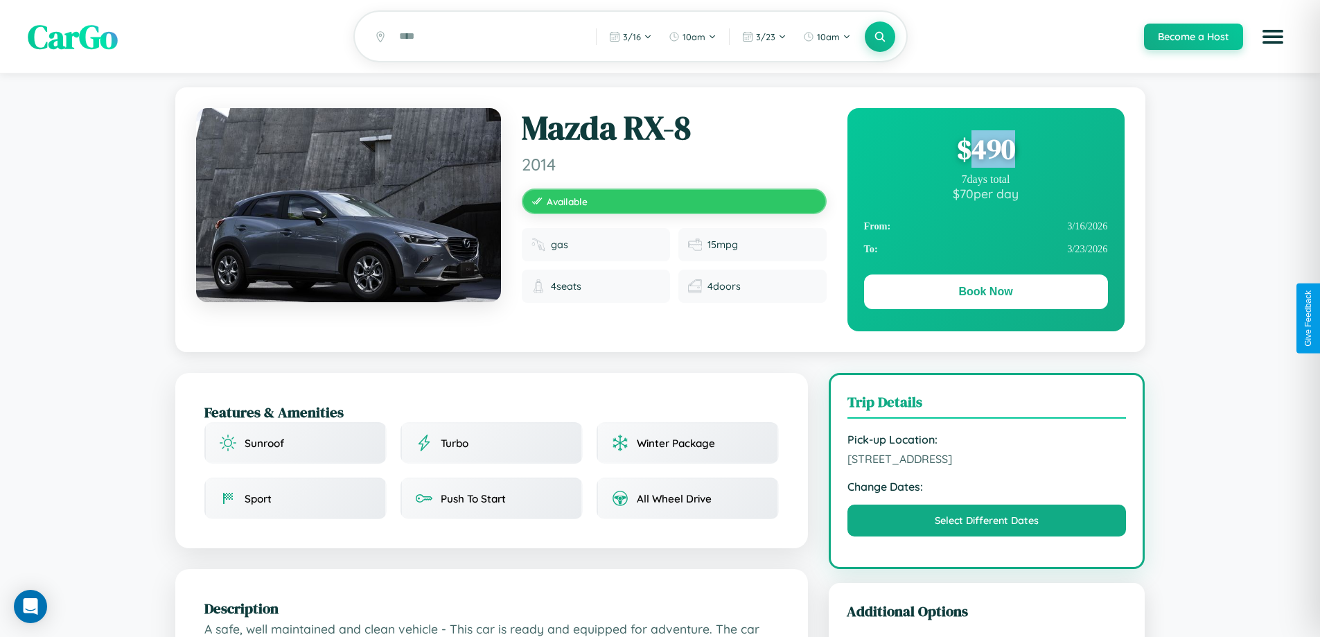
click at [985, 151] on div "$ 490" at bounding box center [986, 148] width 244 height 37
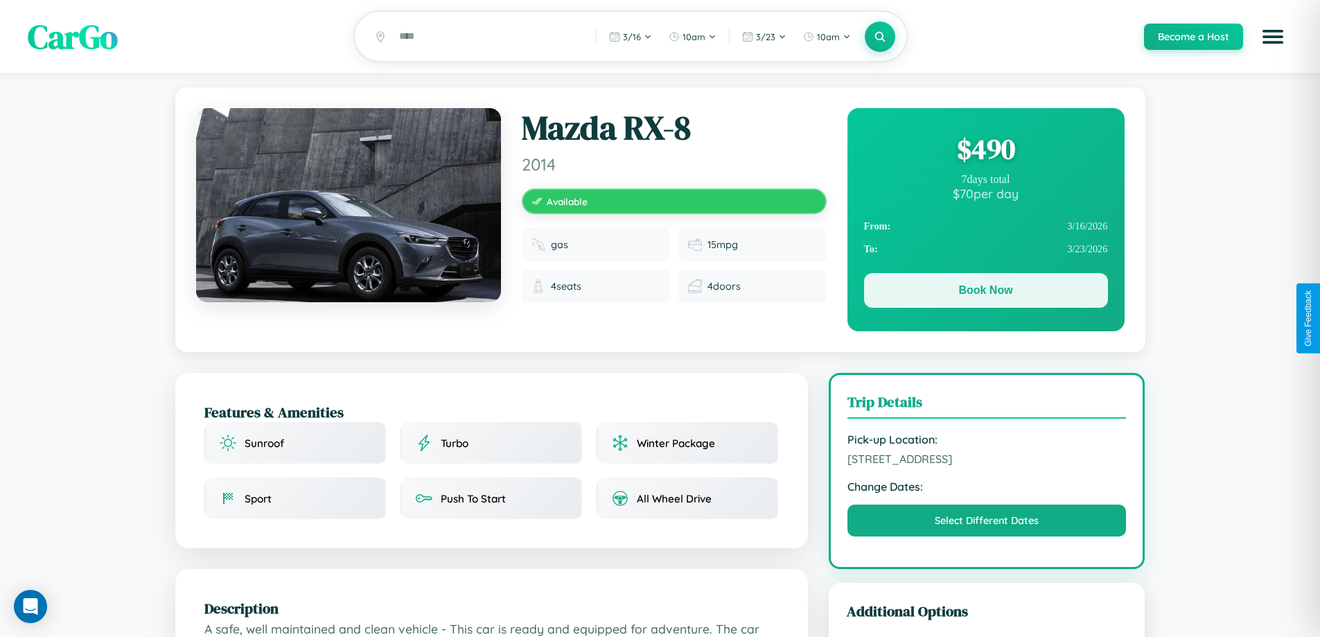
click at [985, 292] on button "Book Now" at bounding box center [986, 290] width 244 height 35
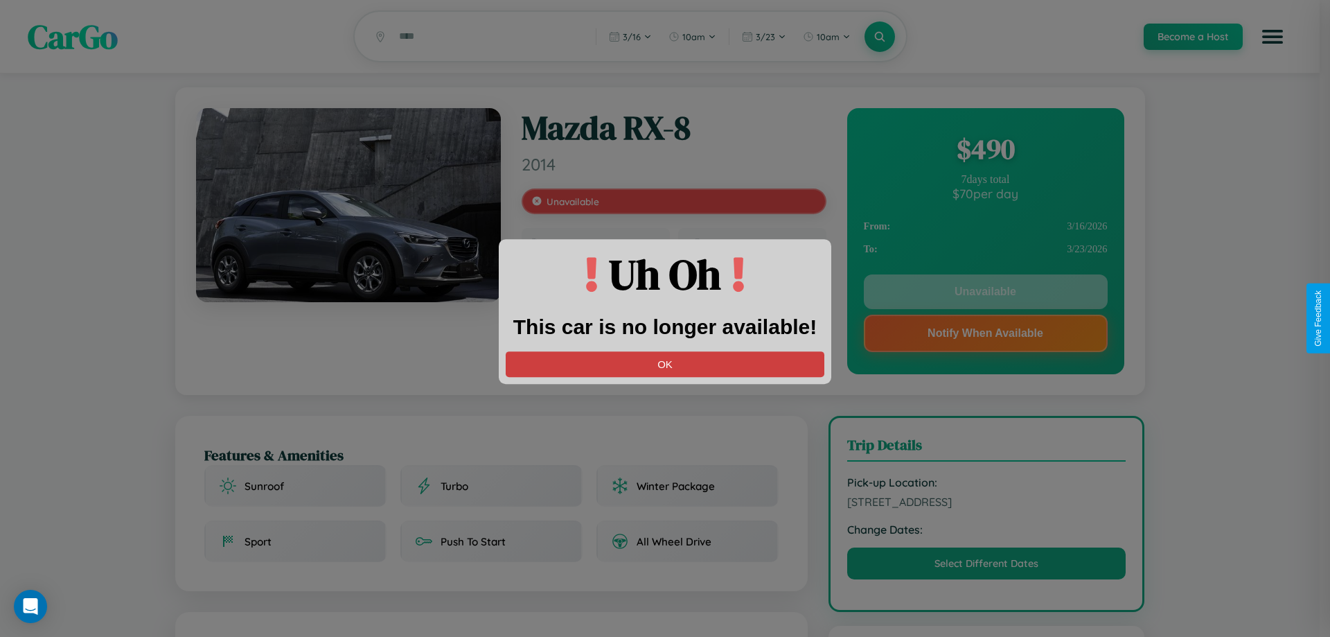
click at [665, 364] on button "OK" at bounding box center [665, 364] width 319 height 26
